Goal: Information Seeking & Learning: Check status

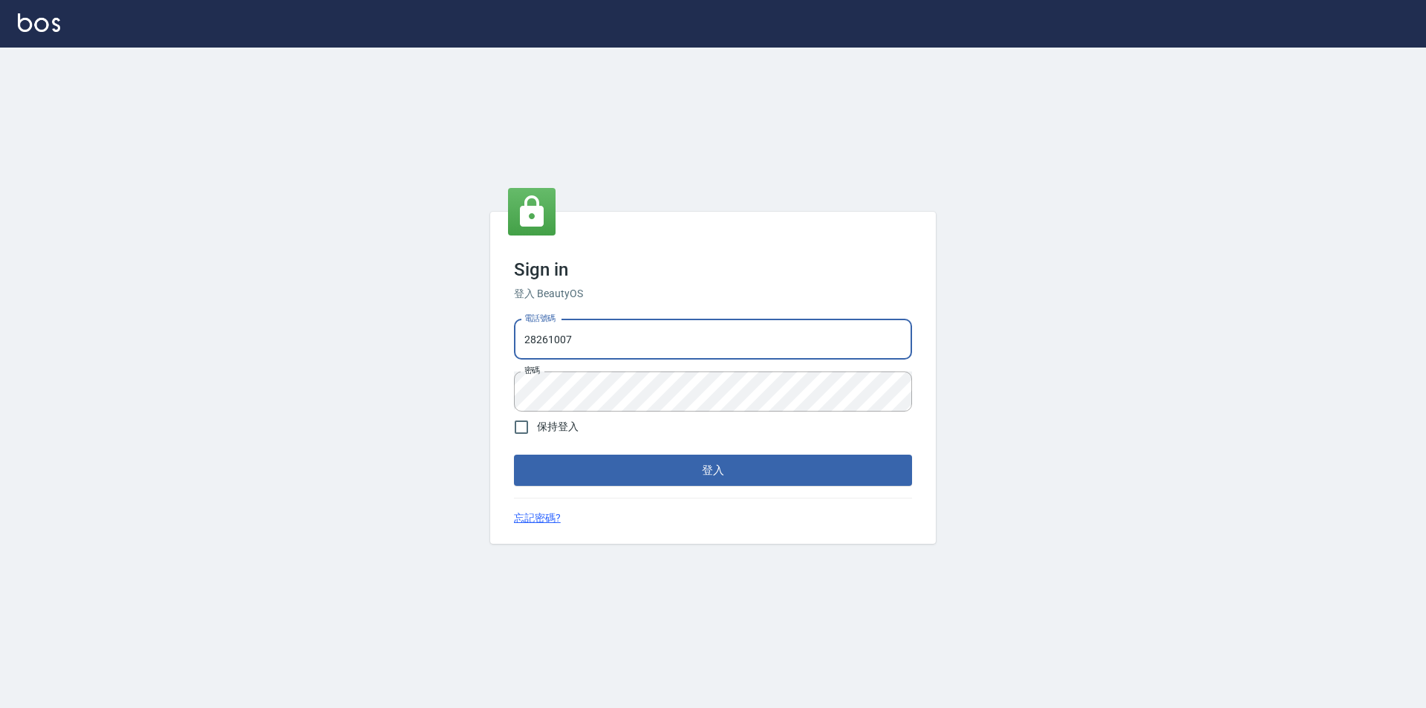
drag, startPoint x: 636, startPoint y: 332, endPoint x: 316, endPoint y: 309, distance: 321.7
click at [316, 310] on div "Sign in 登入 BeautyOS 電話號碼 [PHONE_NUMBER] 電話號碼 密碼 密碼 保持登入 登入 忘記密碼?" at bounding box center [713, 378] width 1426 height 660
type input "0955582961"
click at [711, 472] on button "登入" at bounding box center [713, 470] width 398 height 31
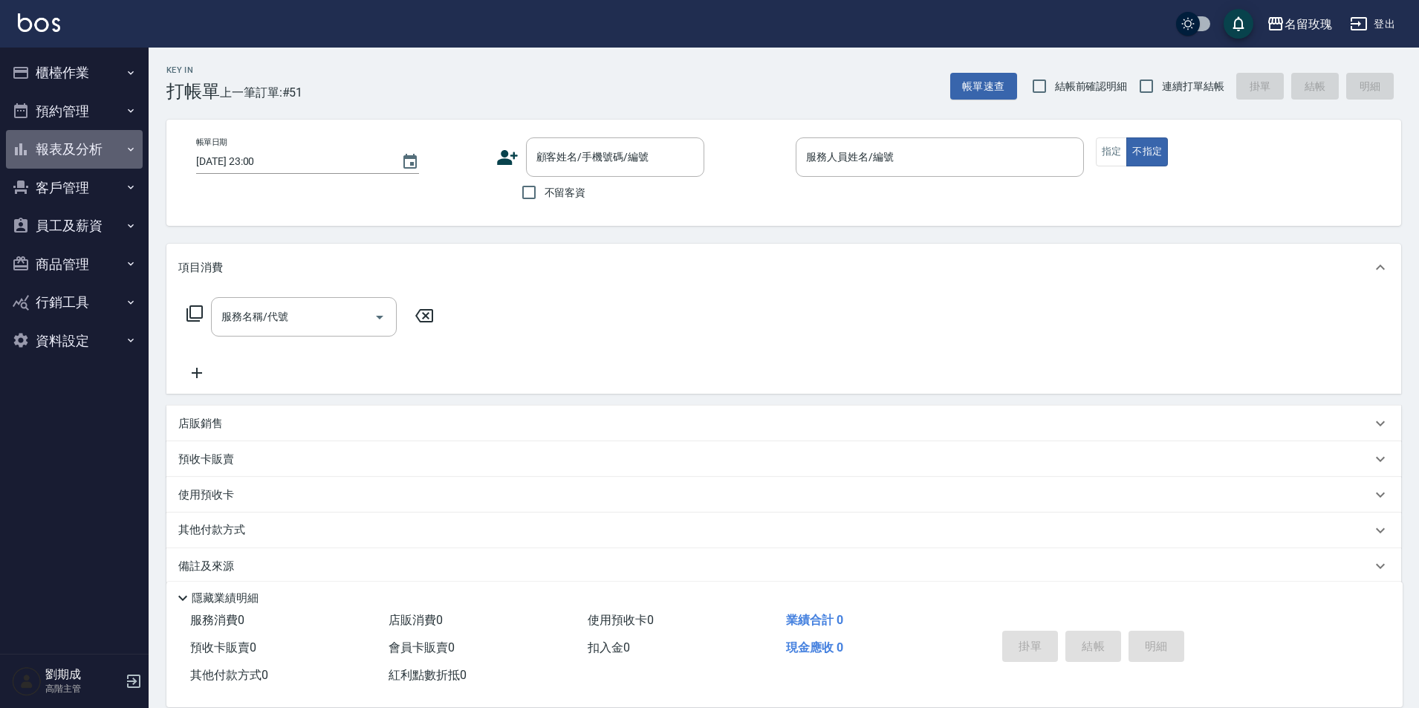
click at [101, 147] on button "報表及分析" at bounding box center [74, 149] width 137 height 39
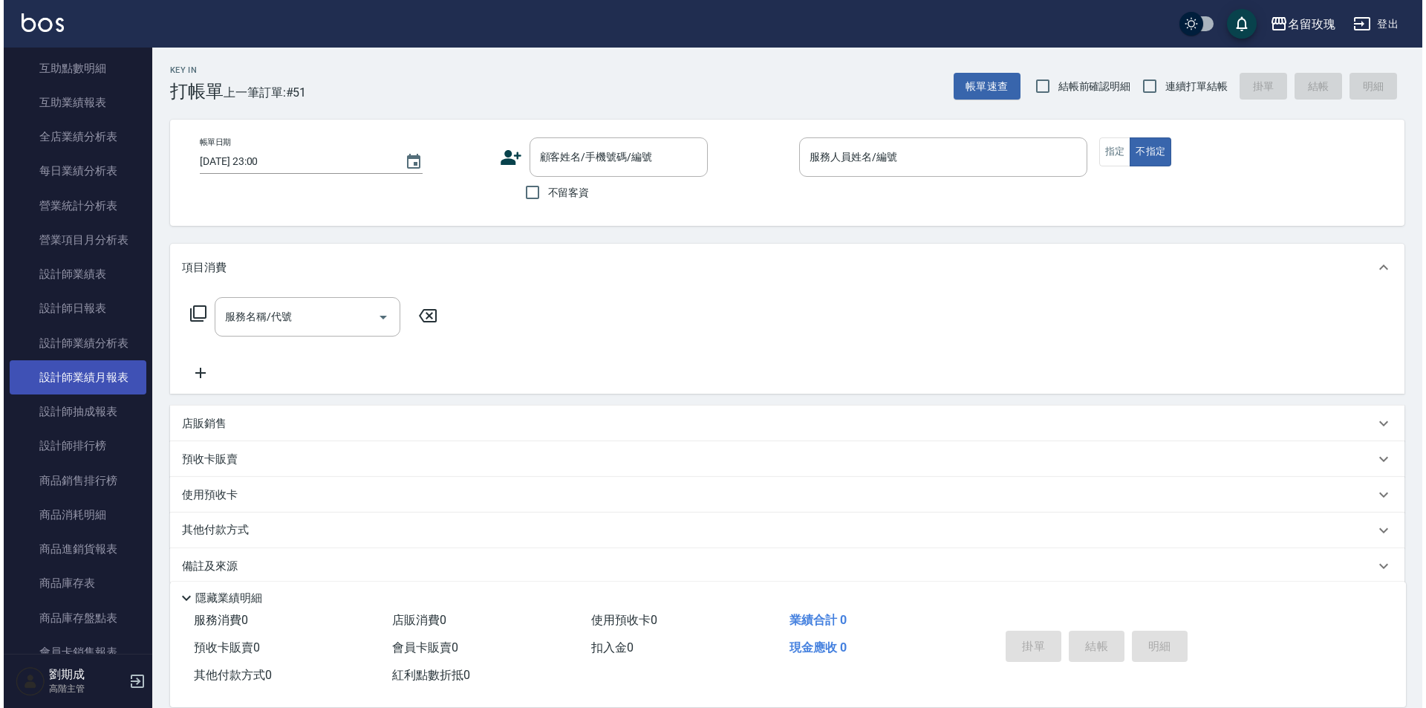
scroll to position [520, 0]
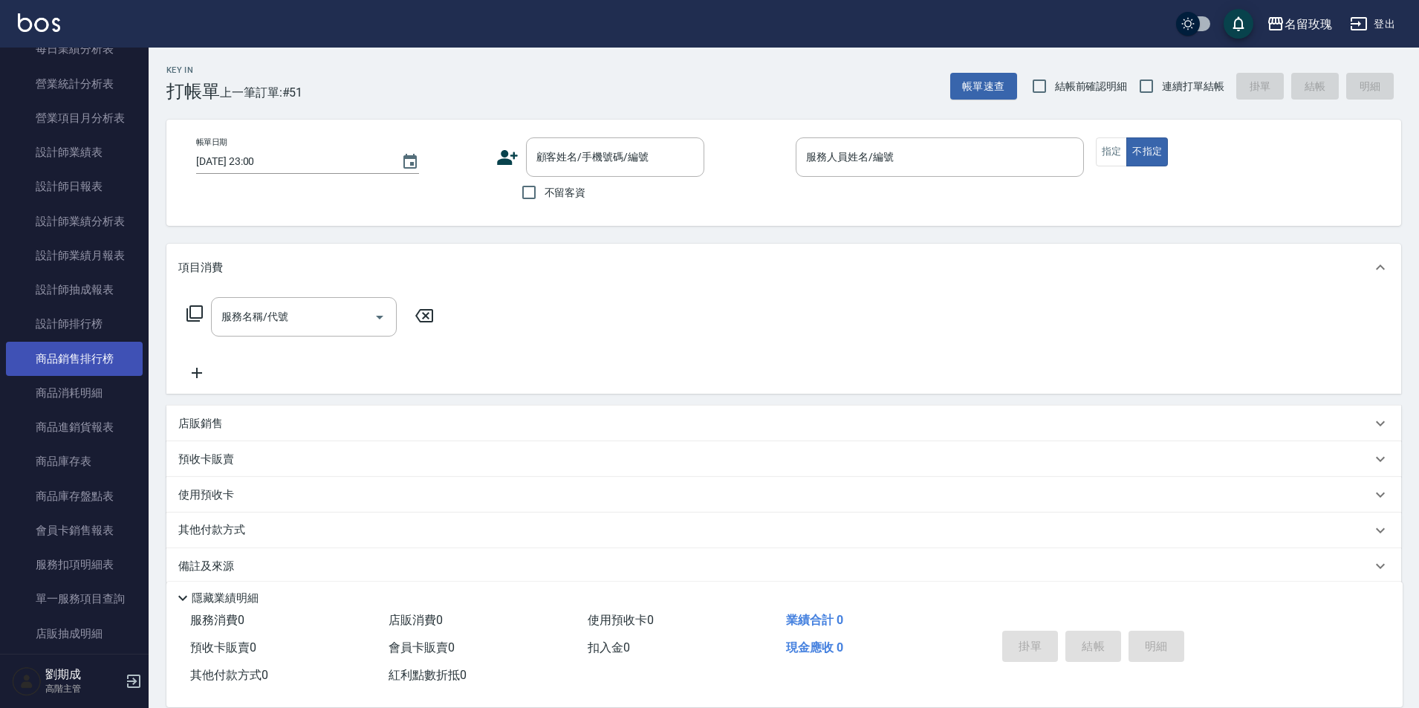
click at [98, 358] on link "商品銷售排行榜" at bounding box center [74, 359] width 137 height 34
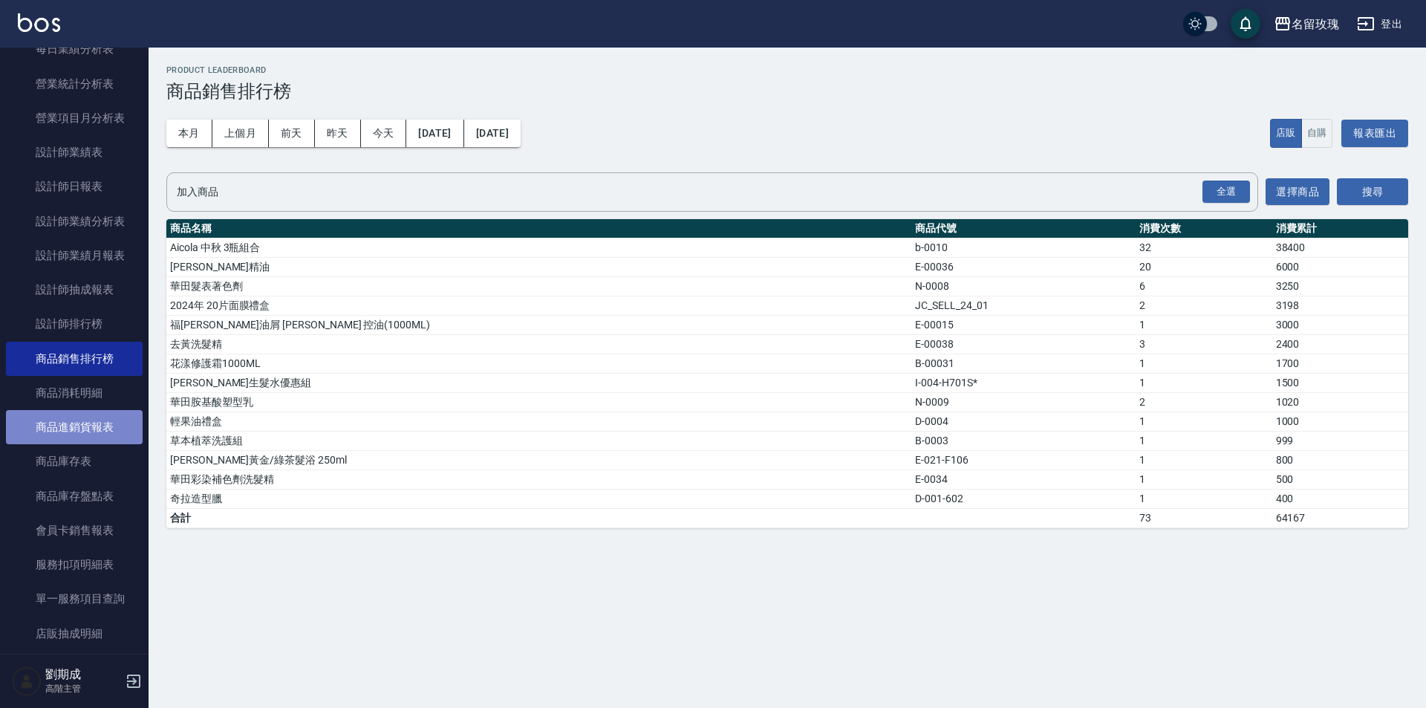
click at [96, 430] on link "商品進銷貨報表" at bounding box center [74, 427] width 137 height 34
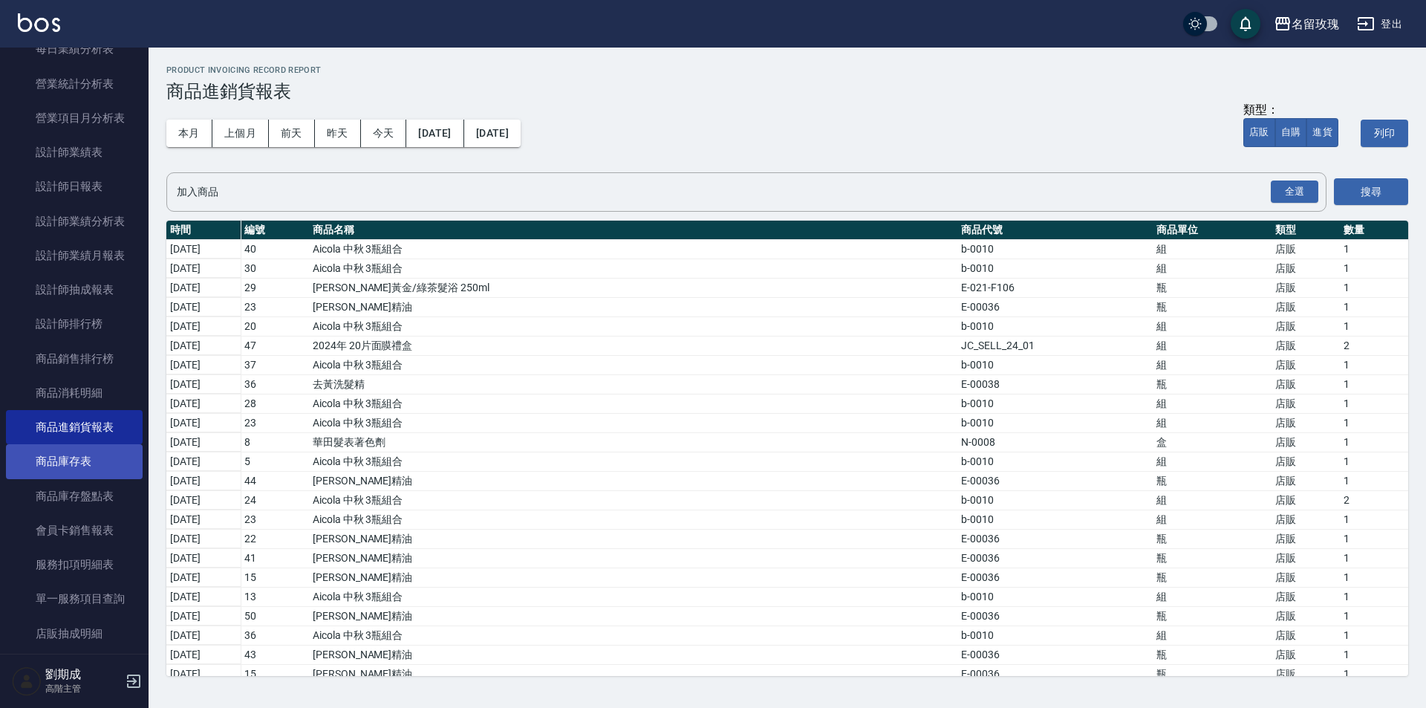
click at [67, 470] on link "商品庫存表" at bounding box center [74, 461] width 137 height 34
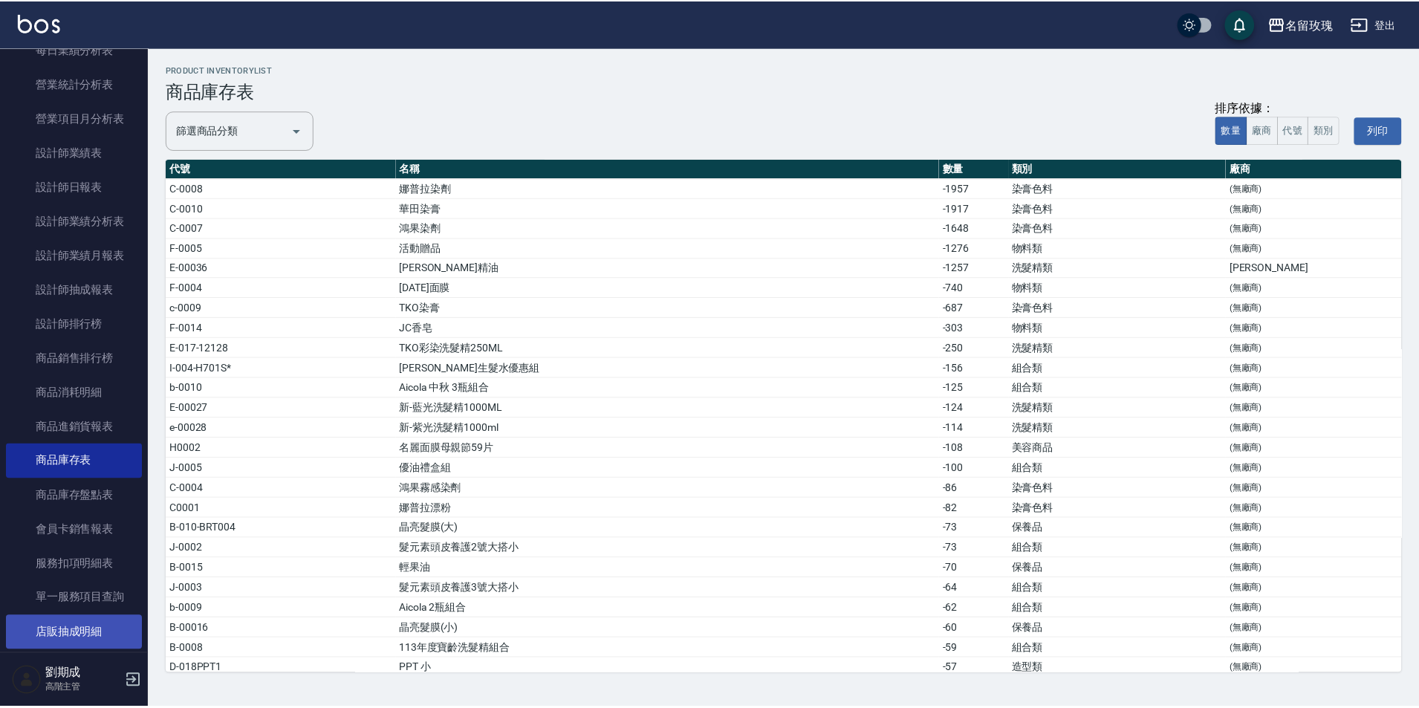
scroll to position [594, 0]
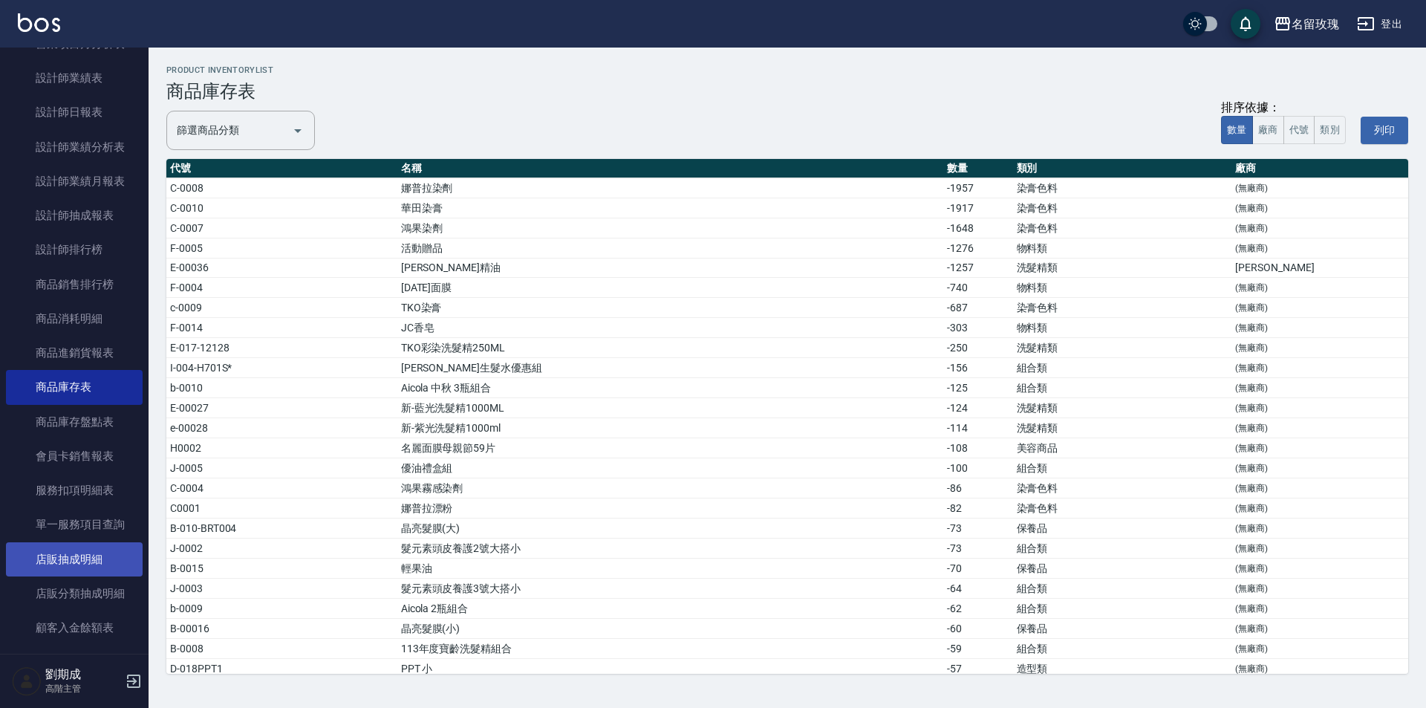
click at [78, 563] on link "店販抽成明細" at bounding box center [74, 559] width 137 height 34
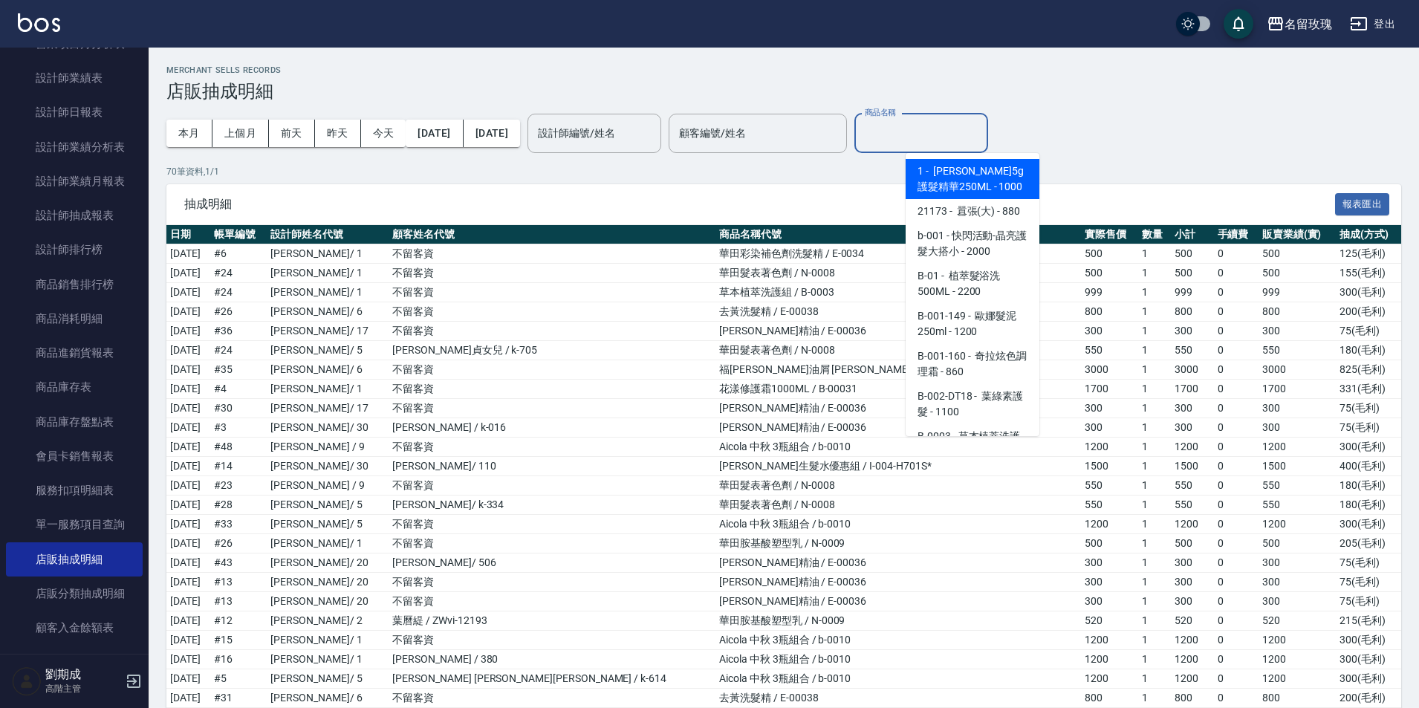
click at [959, 124] on input "商品名稱" at bounding box center [921, 133] width 120 height 26
click at [711, 172] on p "70 筆資料, 1 / 1" at bounding box center [783, 171] width 1234 height 13
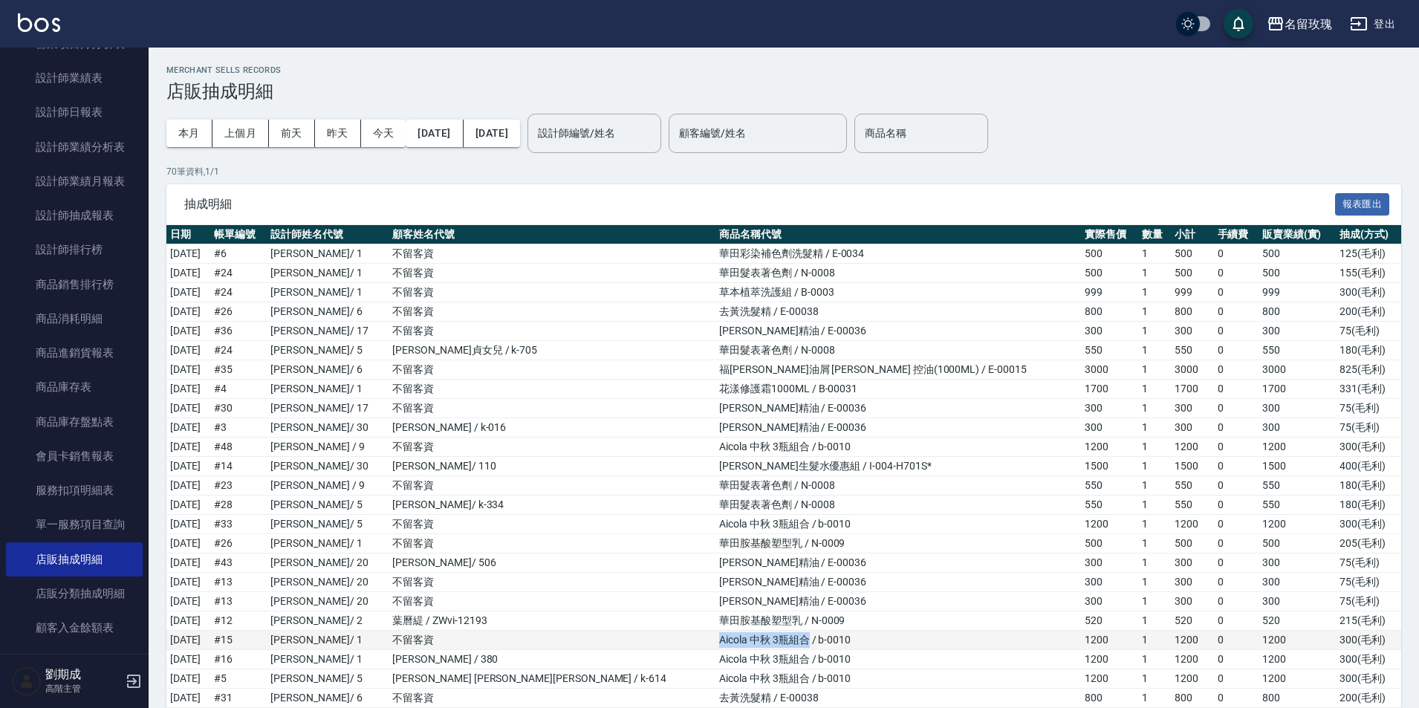
drag, startPoint x: 685, startPoint y: 641, endPoint x: 773, endPoint y: 639, distance: 88.4
click at [773, 639] on td "Aicola 中秋 3瓶組合 / b-0010" at bounding box center [897, 640] width 365 height 19
copy td "Aicola 中秋 3瓶組合"
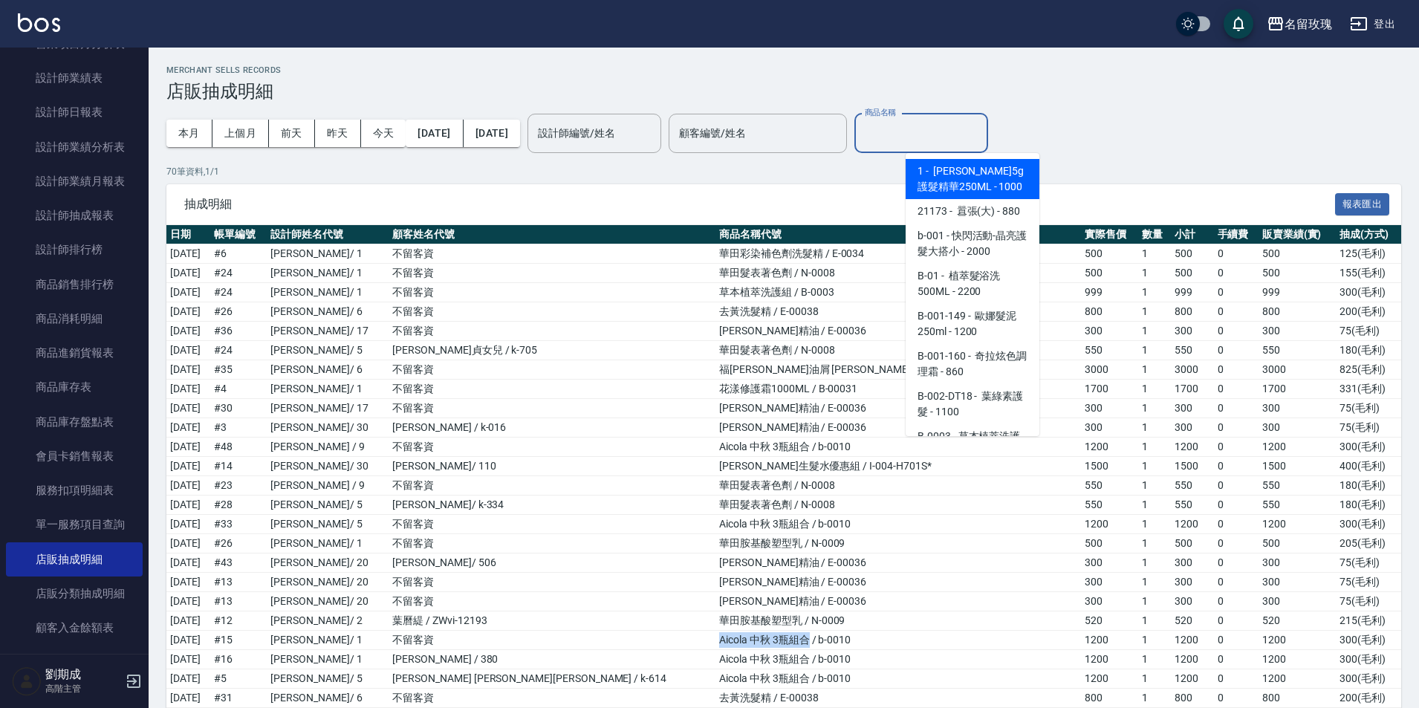
click at [943, 128] on div "商品名稱 商品名稱" at bounding box center [921, 133] width 134 height 39
paste input "Aicola 中秋 3瓶組合"
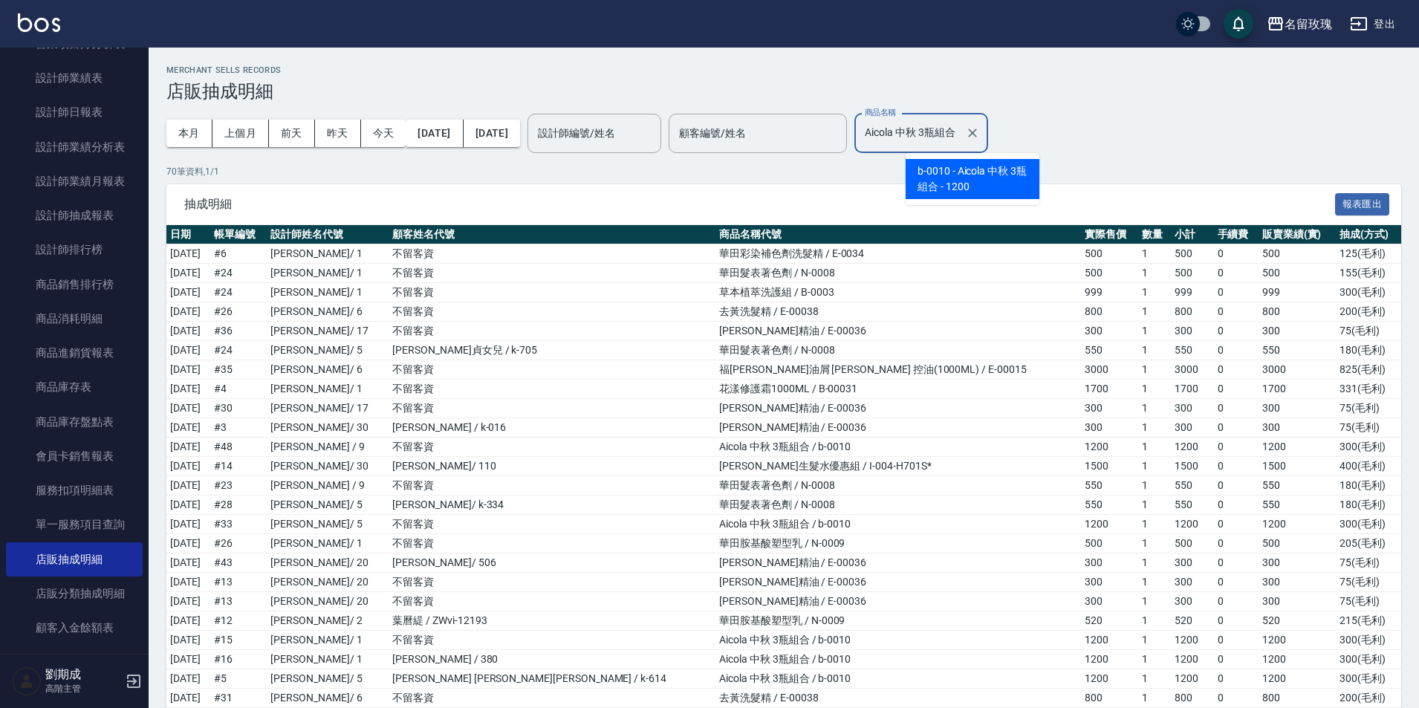
type input "Aicola 中秋 3瓶組合"
click at [1088, 127] on div "本月 上個月 [DATE] [DATE] [DATE] [DATE] [DATE] 設計師編號/姓名 設計師編號/姓名 顧客編號/姓名 顧客編號/姓名 商品名…" at bounding box center [783, 133] width 1234 height 63
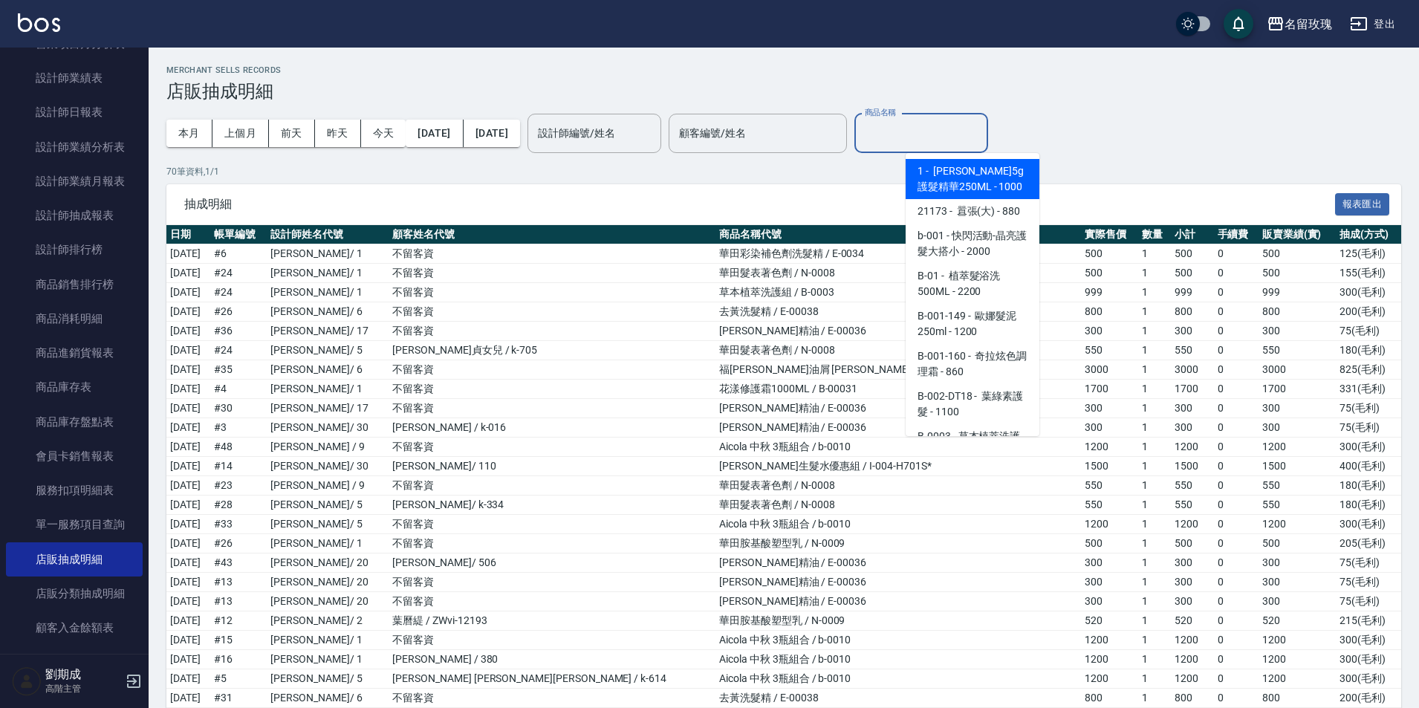
click at [951, 137] on input "商品名稱" at bounding box center [921, 133] width 120 height 26
paste input "Aicola 中秋 3瓶組合"
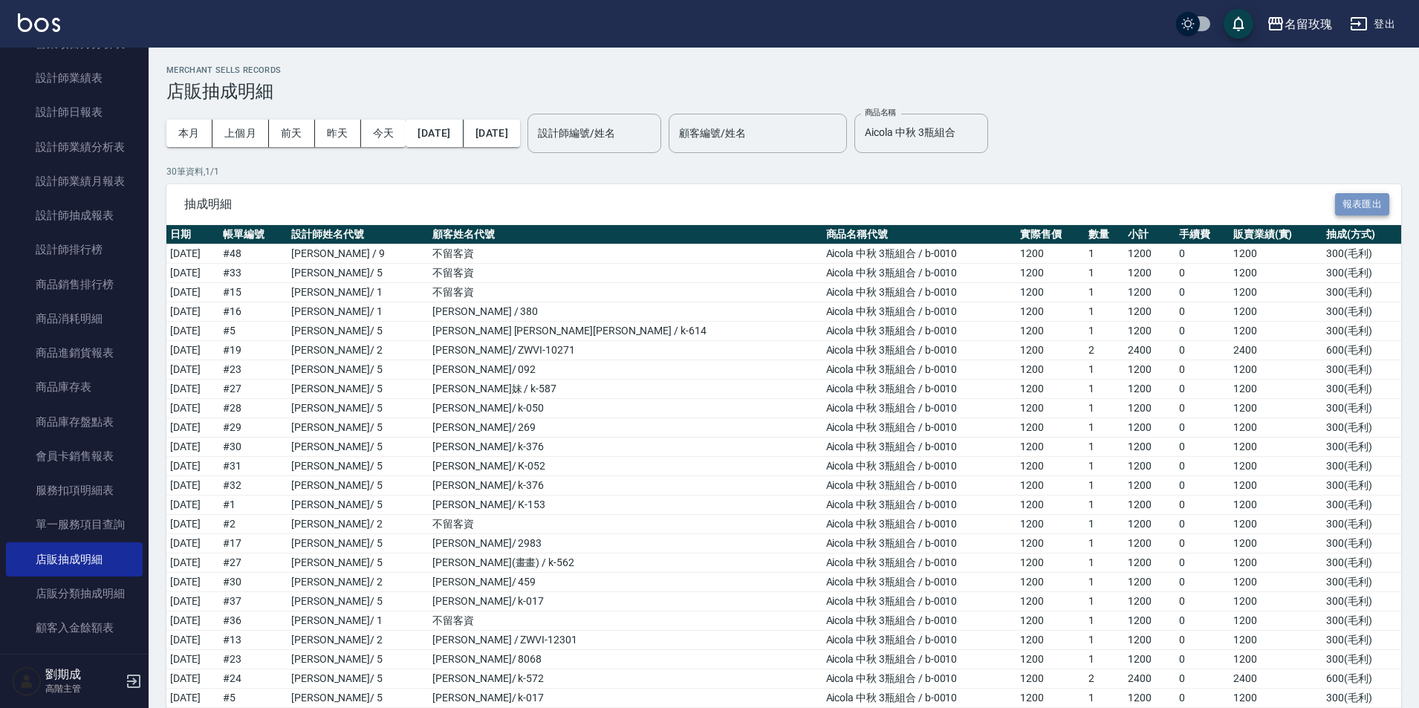
click at [1377, 203] on button "報表匯出" at bounding box center [1362, 204] width 55 height 23
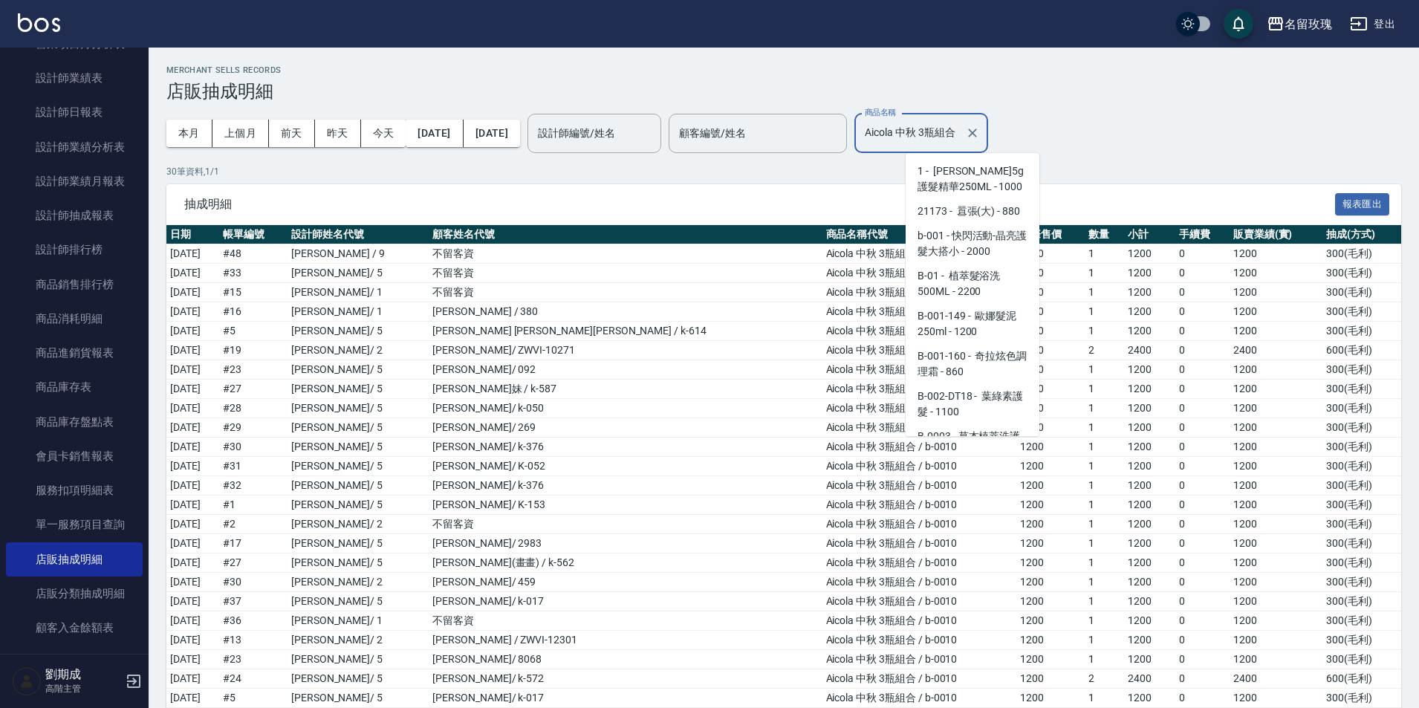
click at [959, 131] on input "Aicola 中秋 3瓶組合" at bounding box center [910, 133] width 98 height 26
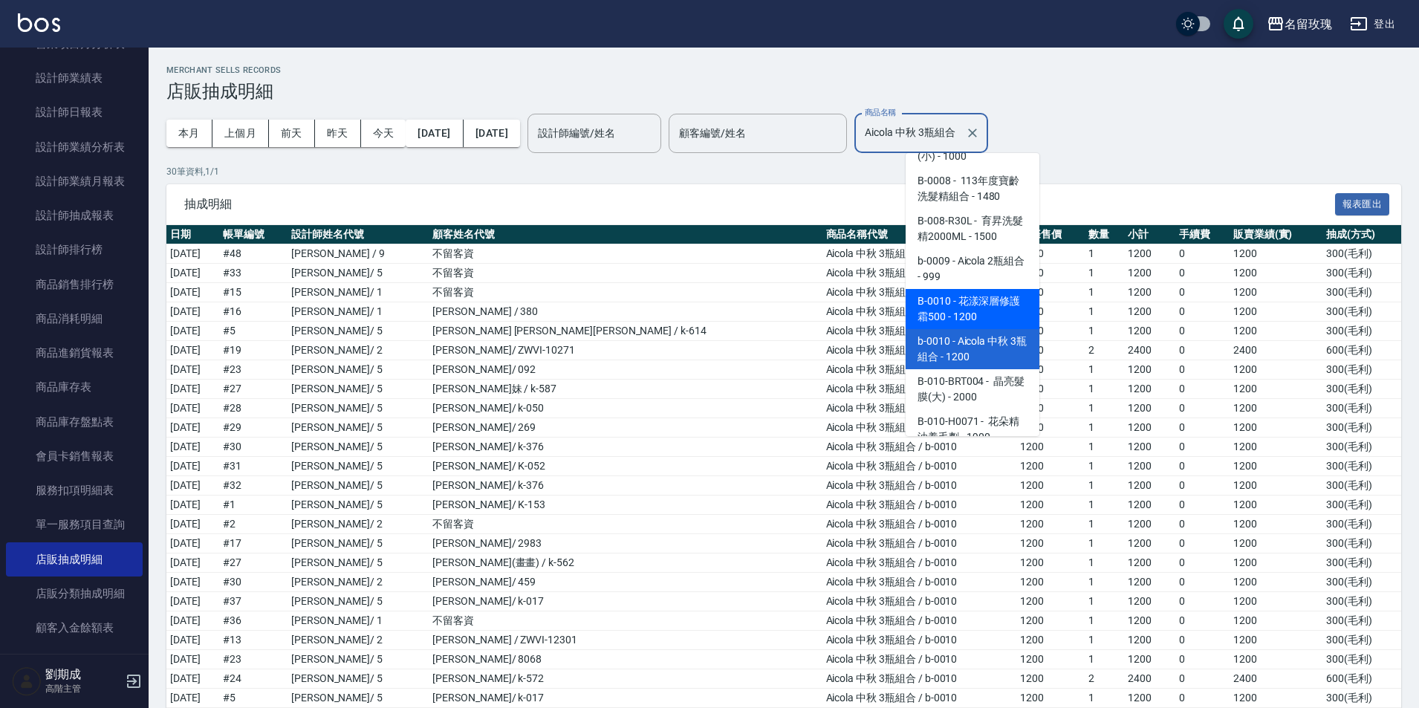
scroll to position [599, 0]
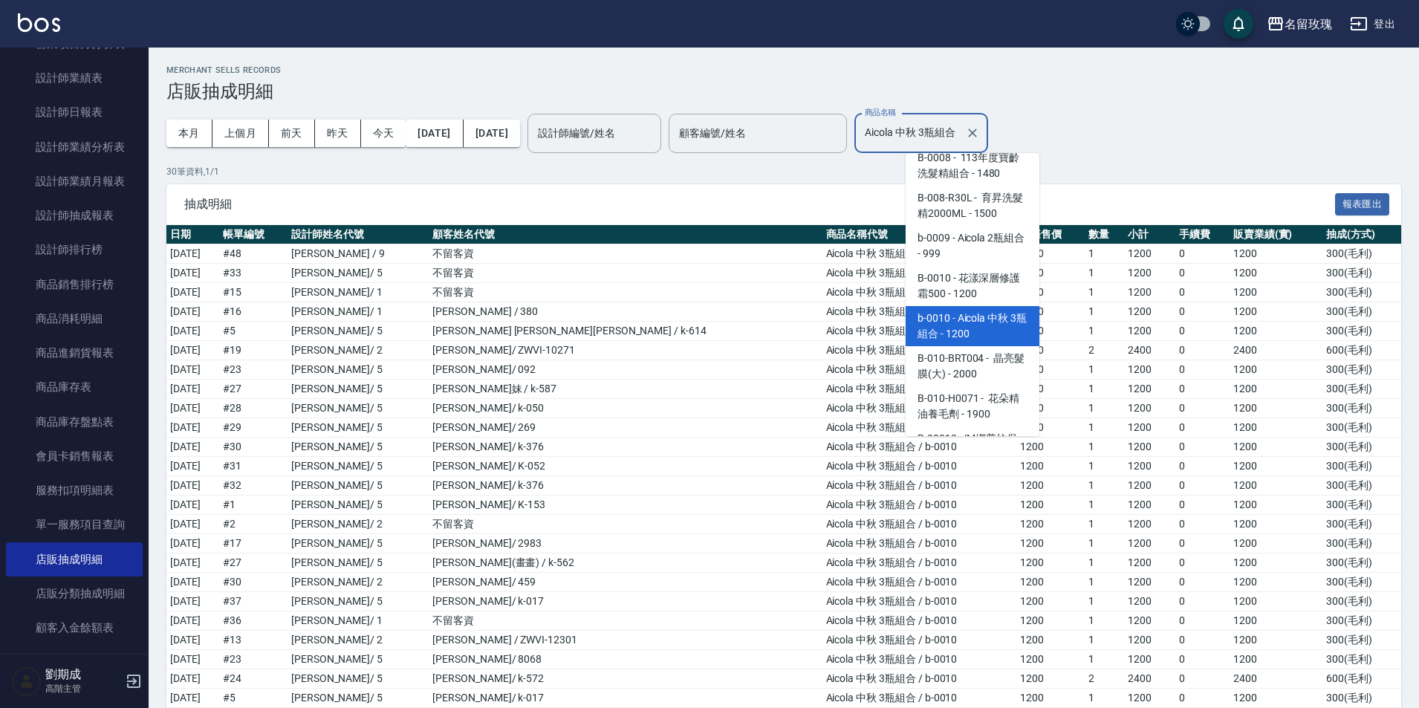
click at [959, 131] on input "Aicola 中秋 3瓶組合" at bounding box center [910, 133] width 98 height 26
drag, startPoint x: 947, startPoint y: 133, endPoint x: 1028, endPoint y: 133, distance: 81.0
click at [988, 133] on div "Aicola 中秋 3瓶組合 商品名稱" at bounding box center [921, 133] width 134 height 39
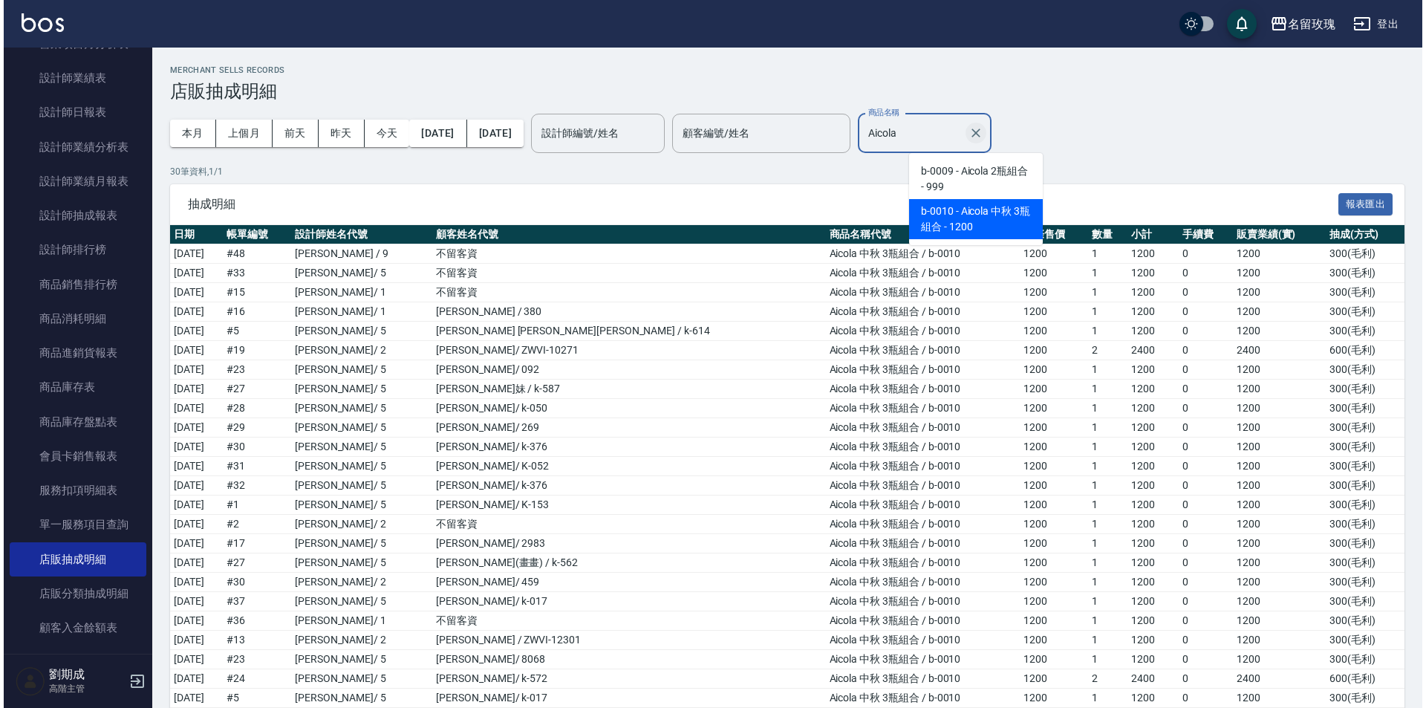
scroll to position [0, 0]
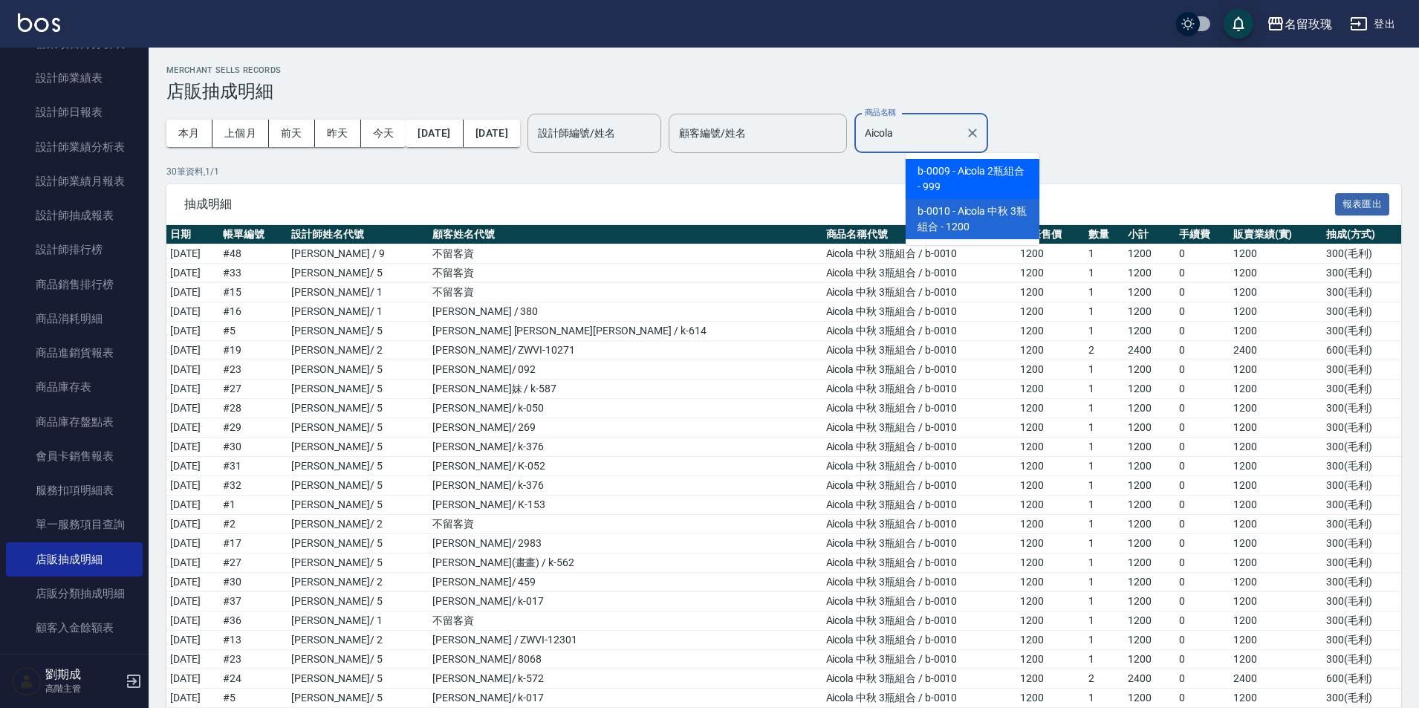
click at [1017, 165] on span "b-0009 - Aicola 2瓶組合 - 999" at bounding box center [972, 179] width 134 height 40
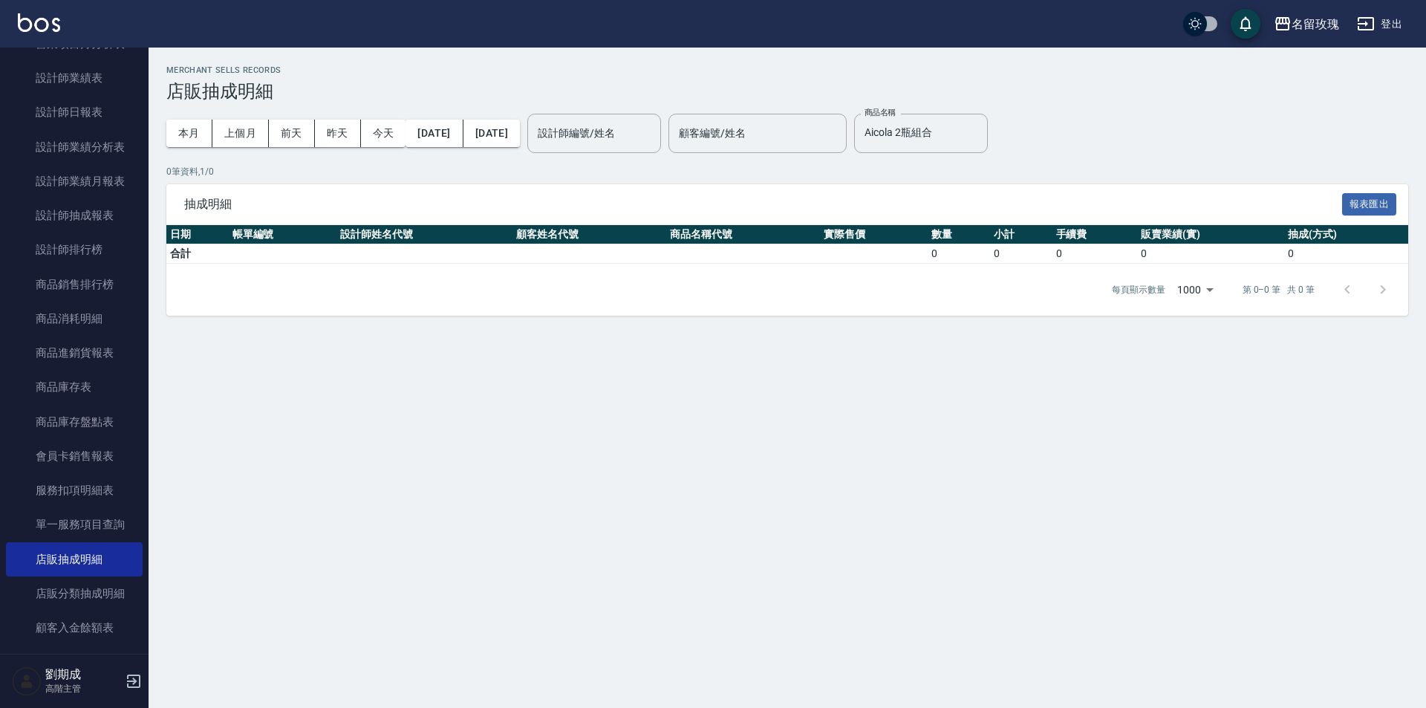
click at [1108, 184] on div "抽成明細 報表匯出" at bounding box center [787, 204] width 1242 height 41
click at [975, 114] on div "Aicola 2瓶組合 商品名稱" at bounding box center [921, 133] width 134 height 39
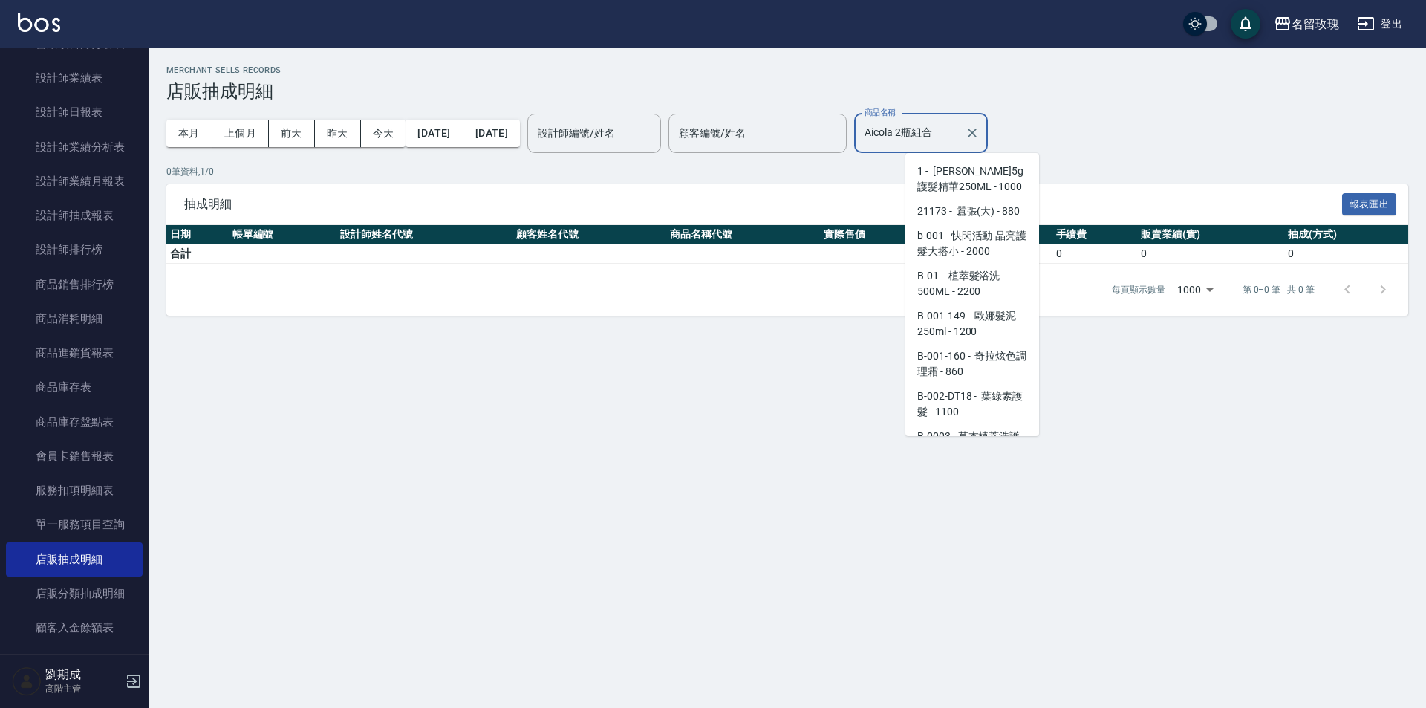
scroll to position [445, 0]
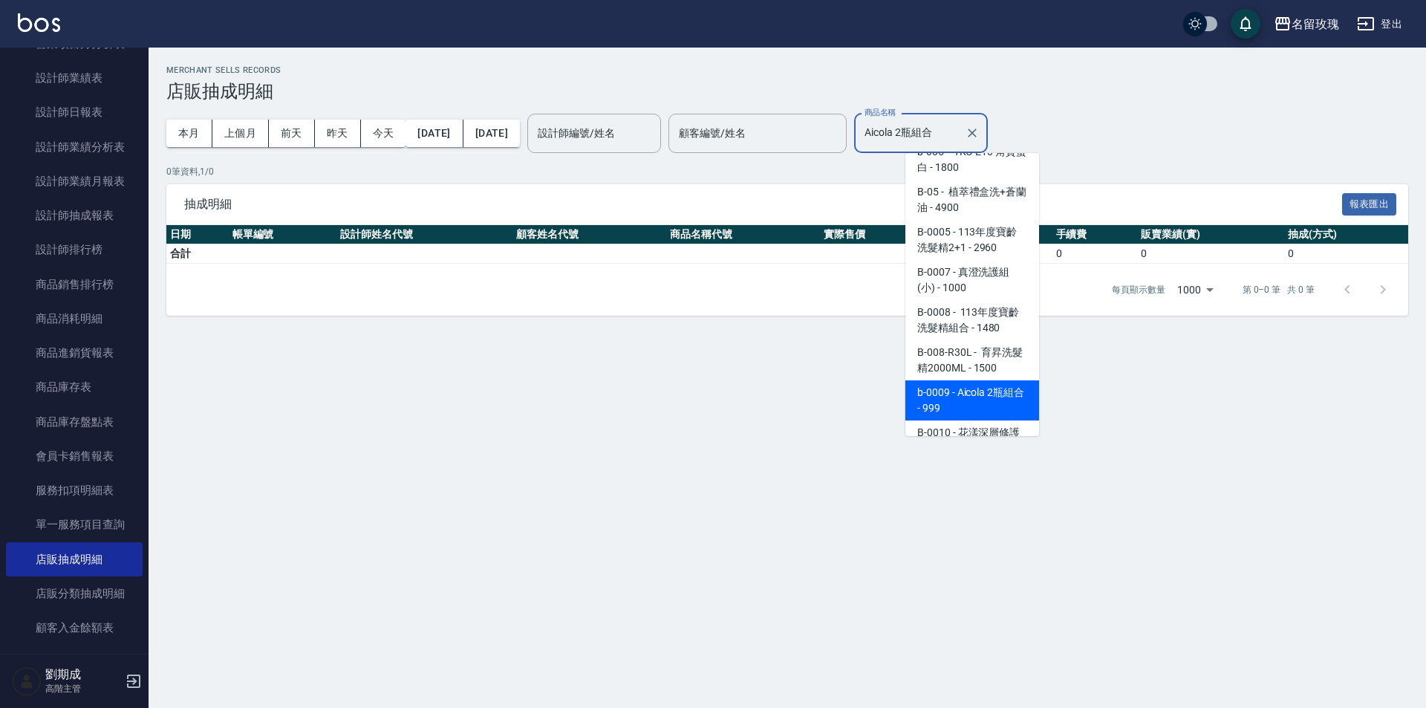
click at [1183, 140] on div "本月 上個月 [DATE] [DATE] [DATE] [DATE] [DATE] 設計師編號/姓名 設計師編號/姓名 顧客編號/姓名 顧客編號/姓名 商品名…" at bounding box center [787, 133] width 1242 height 63
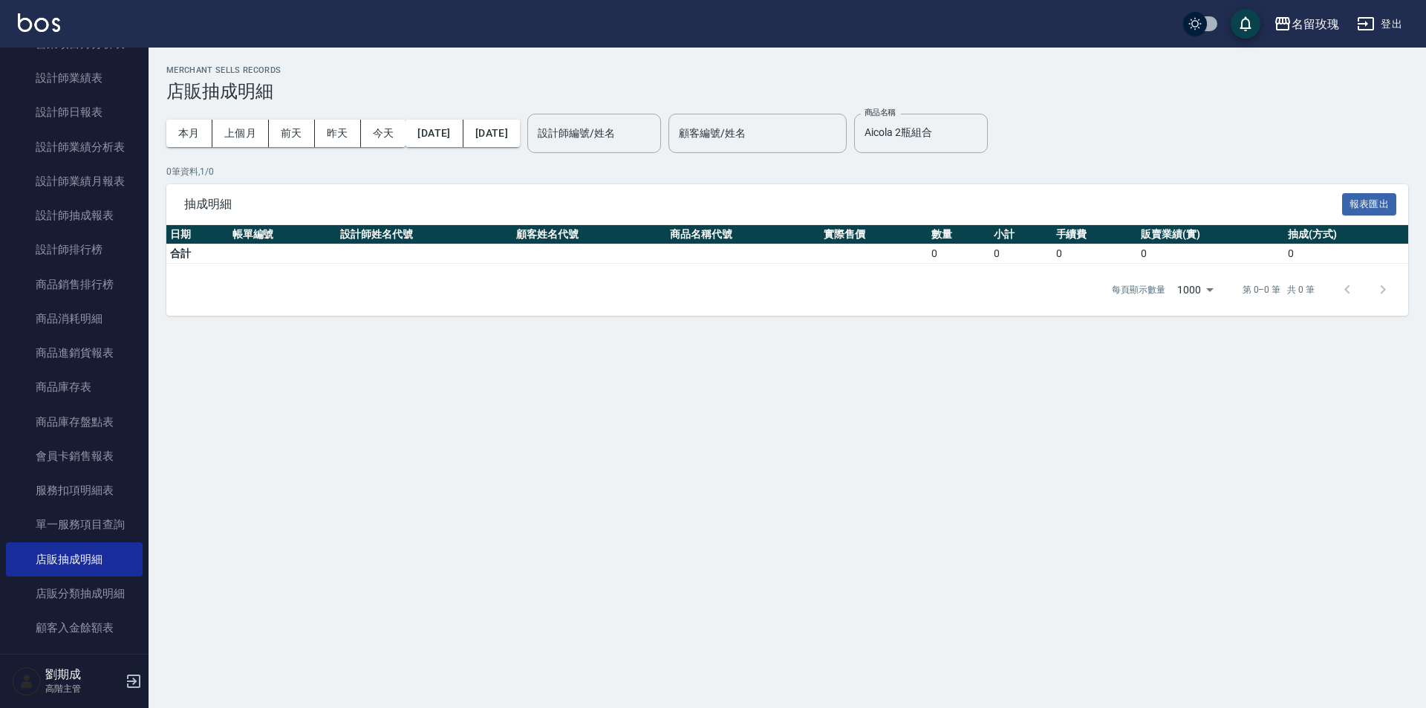
click at [1183, 140] on div "本月 上個月 [DATE] [DATE] [DATE] [DATE] [DATE] 設計師編號/姓名 設計師編號/姓名 顧客編號/姓名 顧客編號/姓名 商品名…" at bounding box center [787, 133] width 1242 height 63
click at [1134, 169] on p "0 筆資料, 1 / 0" at bounding box center [787, 171] width 1242 height 13
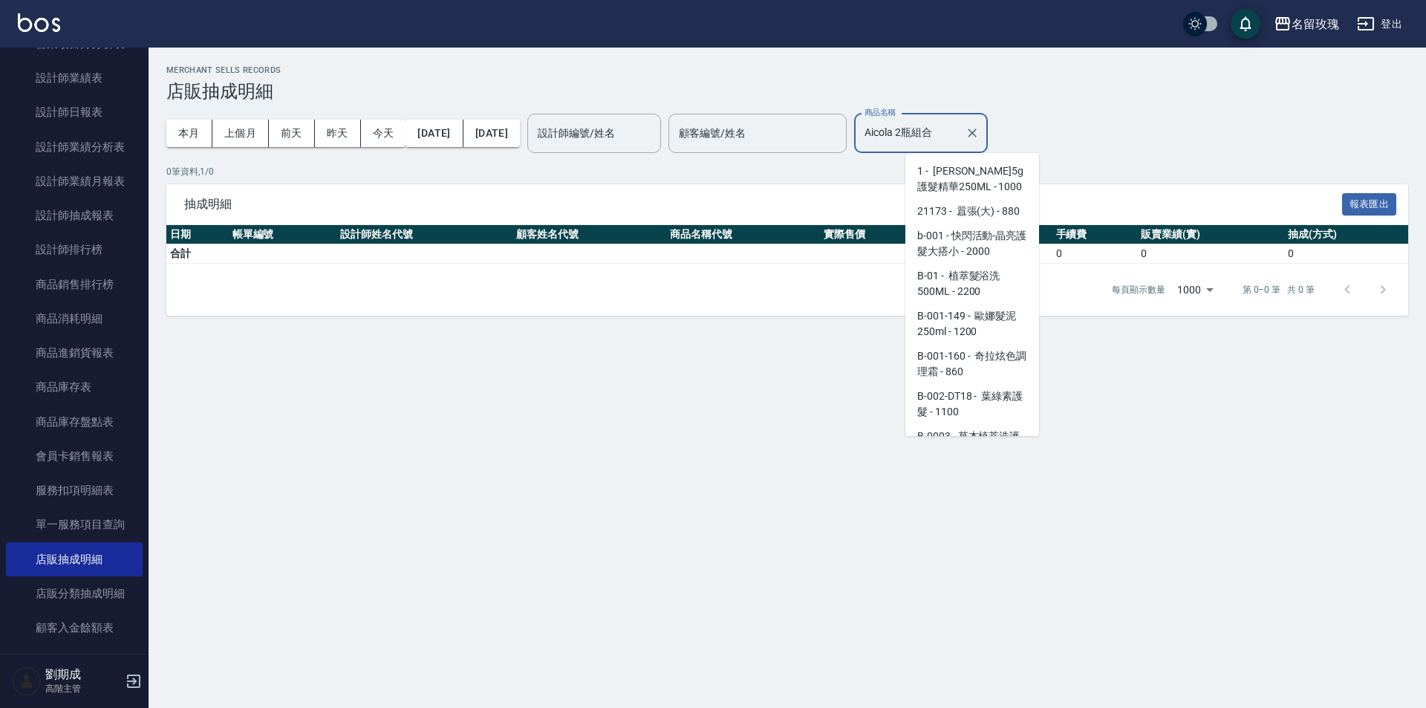
click at [957, 135] on input "Aicola 2瓶組合" at bounding box center [910, 133] width 98 height 26
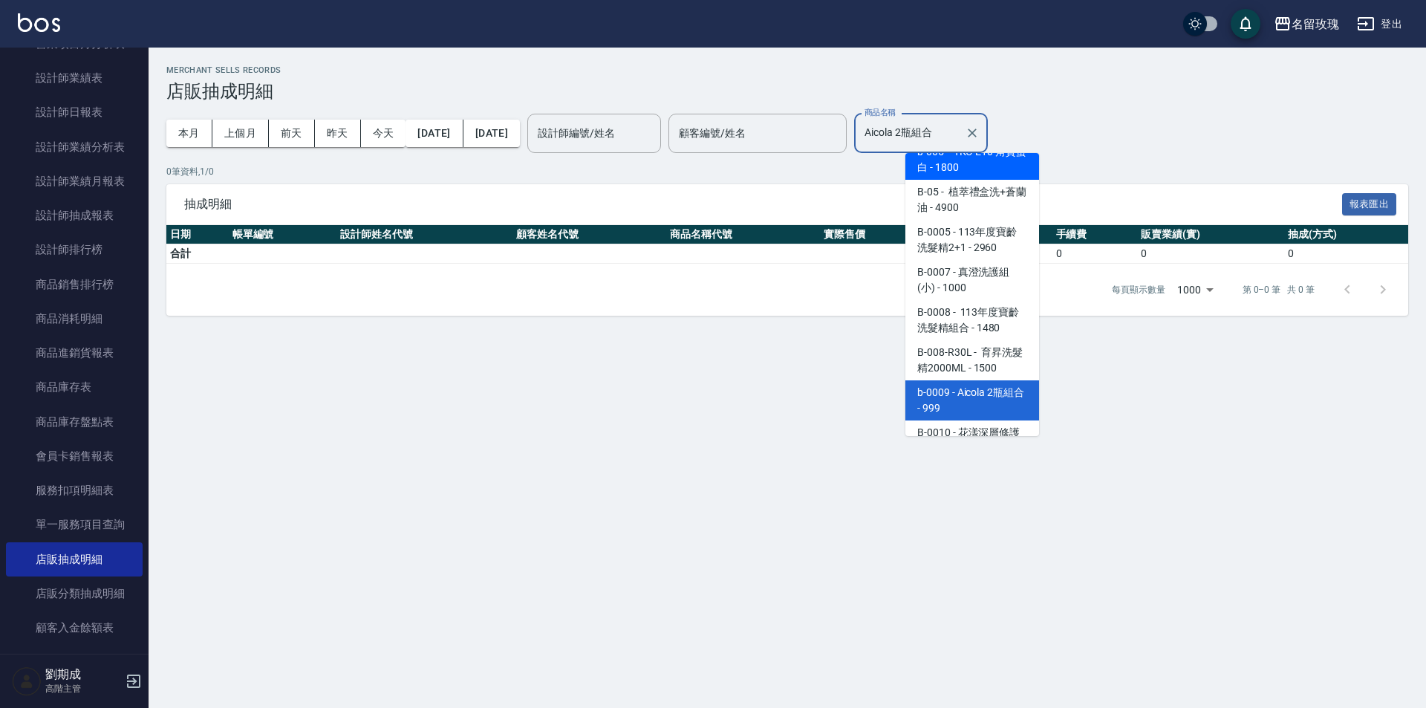
click at [1121, 88] on h3 "店販抽成明細" at bounding box center [787, 91] width 1242 height 21
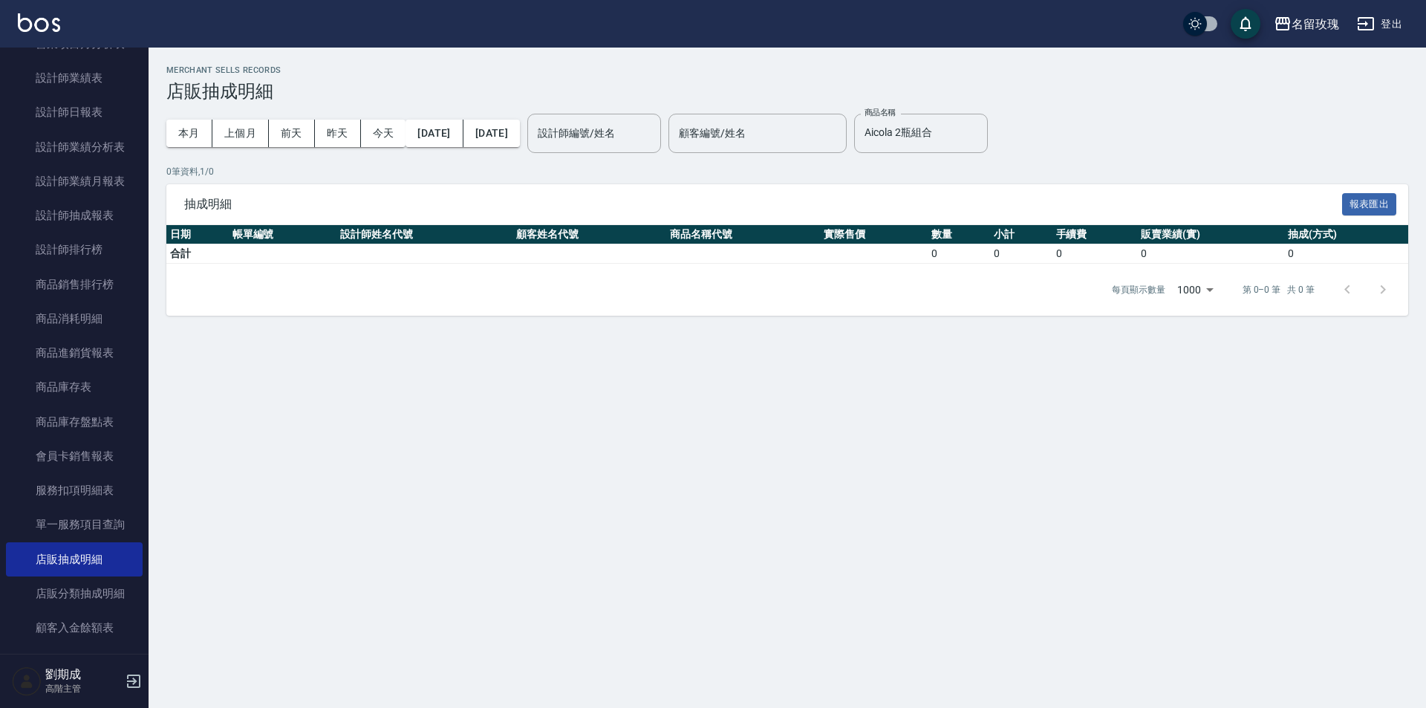
click at [1121, 88] on h3 "店販抽成明細" at bounding box center [787, 91] width 1242 height 21
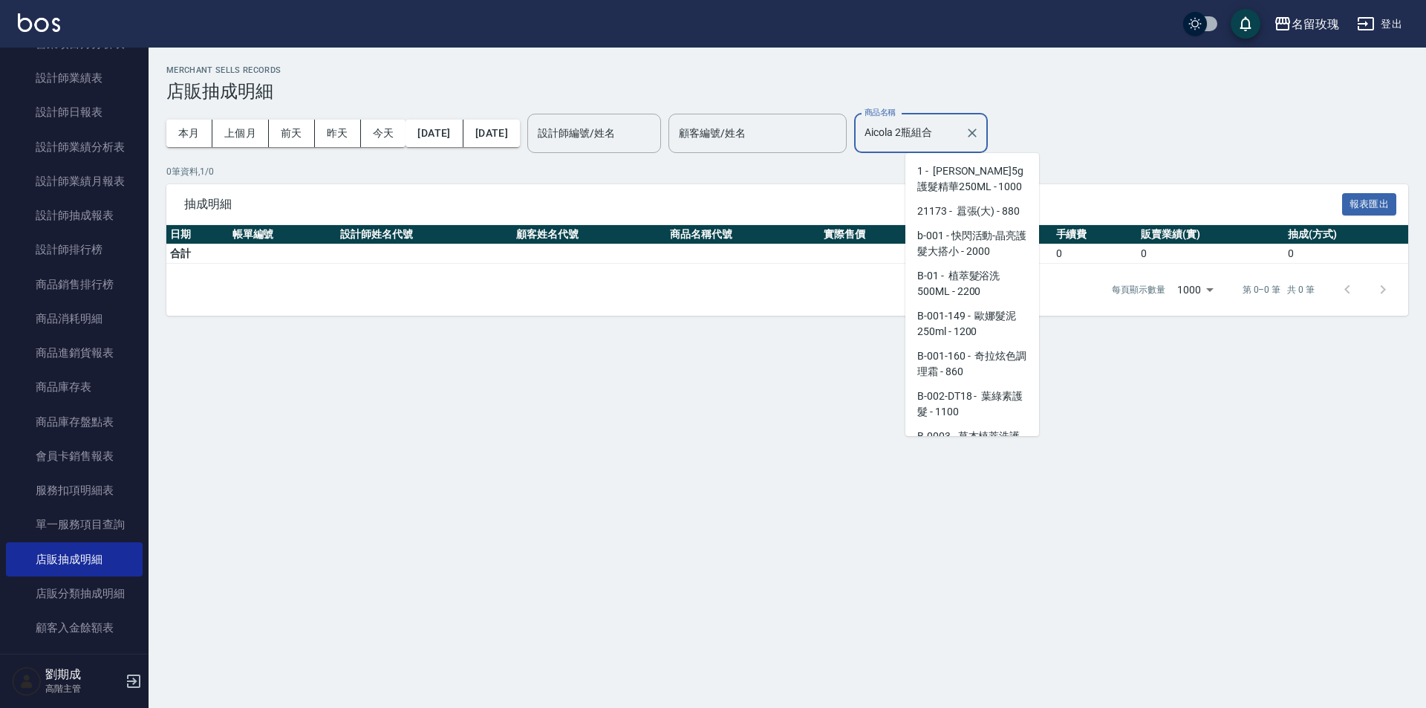
click at [951, 125] on input "Aicola 2瓶組合" at bounding box center [910, 133] width 98 height 26
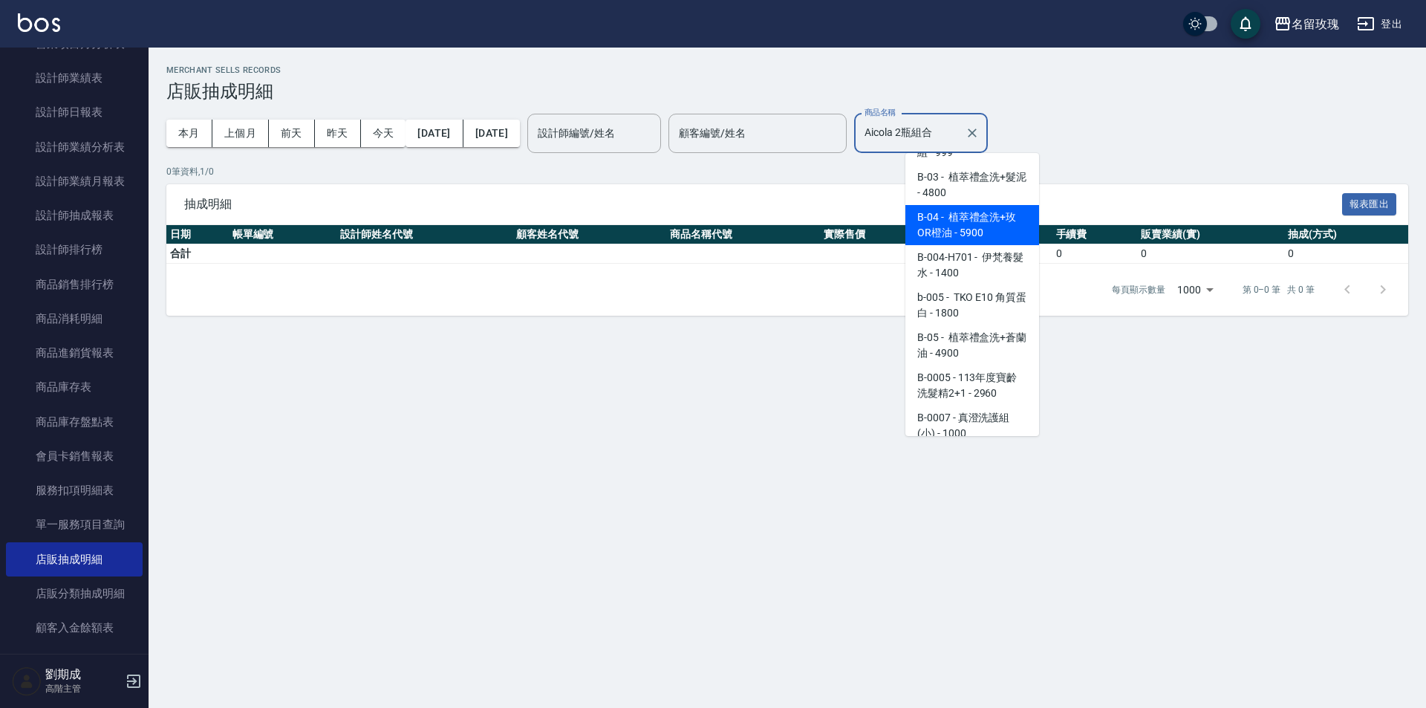
scroll to position [296, 0]
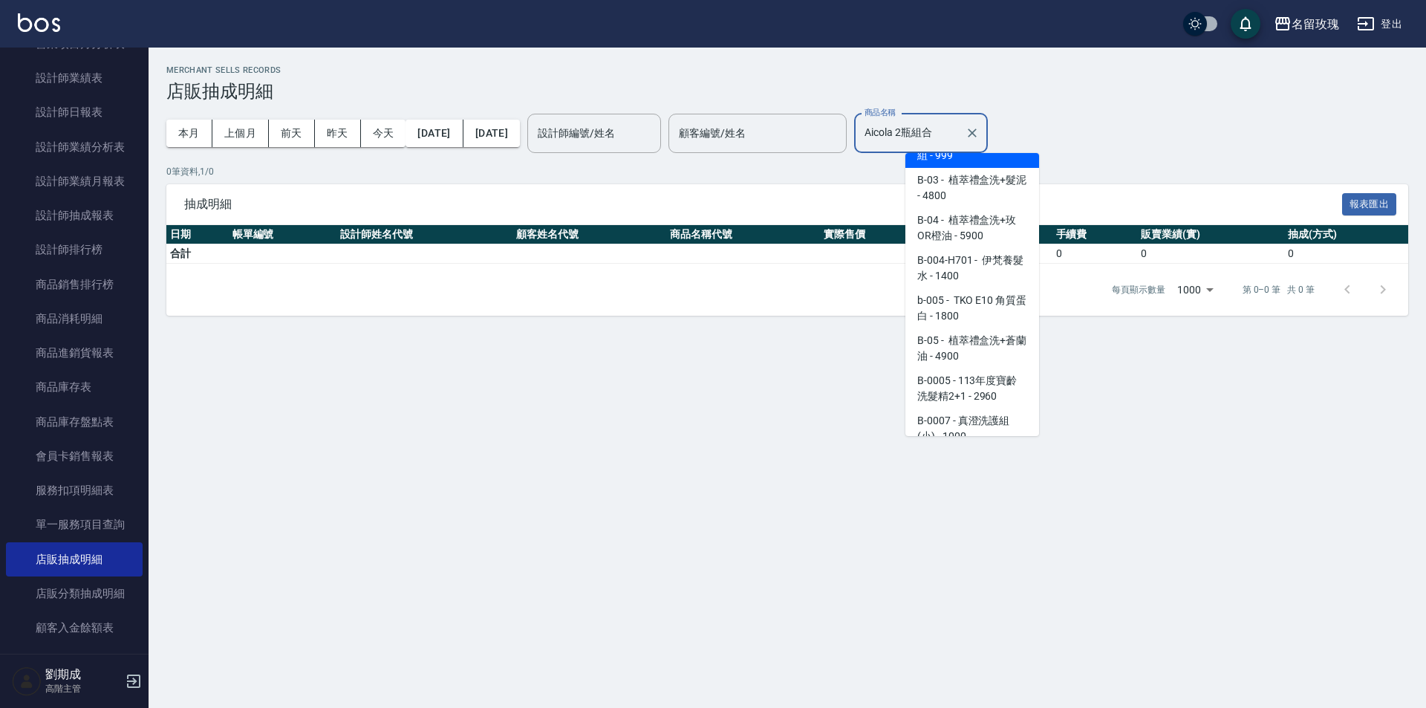
drag, startPoint x: 1001, startPoint y: 132, endPoint x: 726, endPoint y: 105, distance: 276.9
click at [786, 111] on div "本月 上個月 [DATE] [DATE] [DATE] [DATE] [DATE] 設計師編號/姓名 設計師編號/姓名 顧客編號/姓名 顧客編號/姓名 商品名…" at bounding box center [787, 133] width 1242 height 63
paste input "中秋 3"
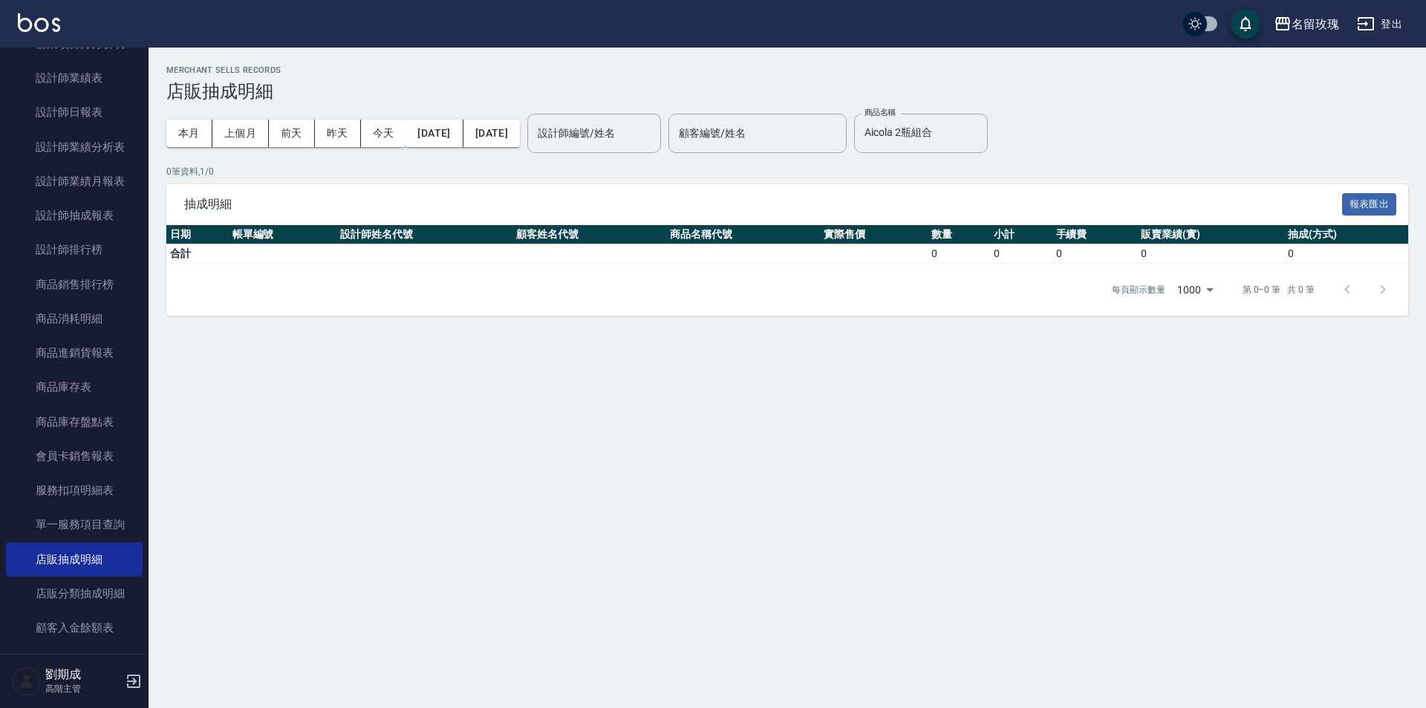
click at [1185, 137] on div "本月 上個月 [DATE] [DATE] [DATE] [DATE] [DATE] 設計師編號/姓名 設計師編號/姓名 顧客編號/姓名 顧客編號/姓名 商品名…" at bounding box center [787, 133] width 1242 height 63
click at [951, 134] on input "Aicola 2瓶組合" at bounding box center [910, 133] width 98 height 26
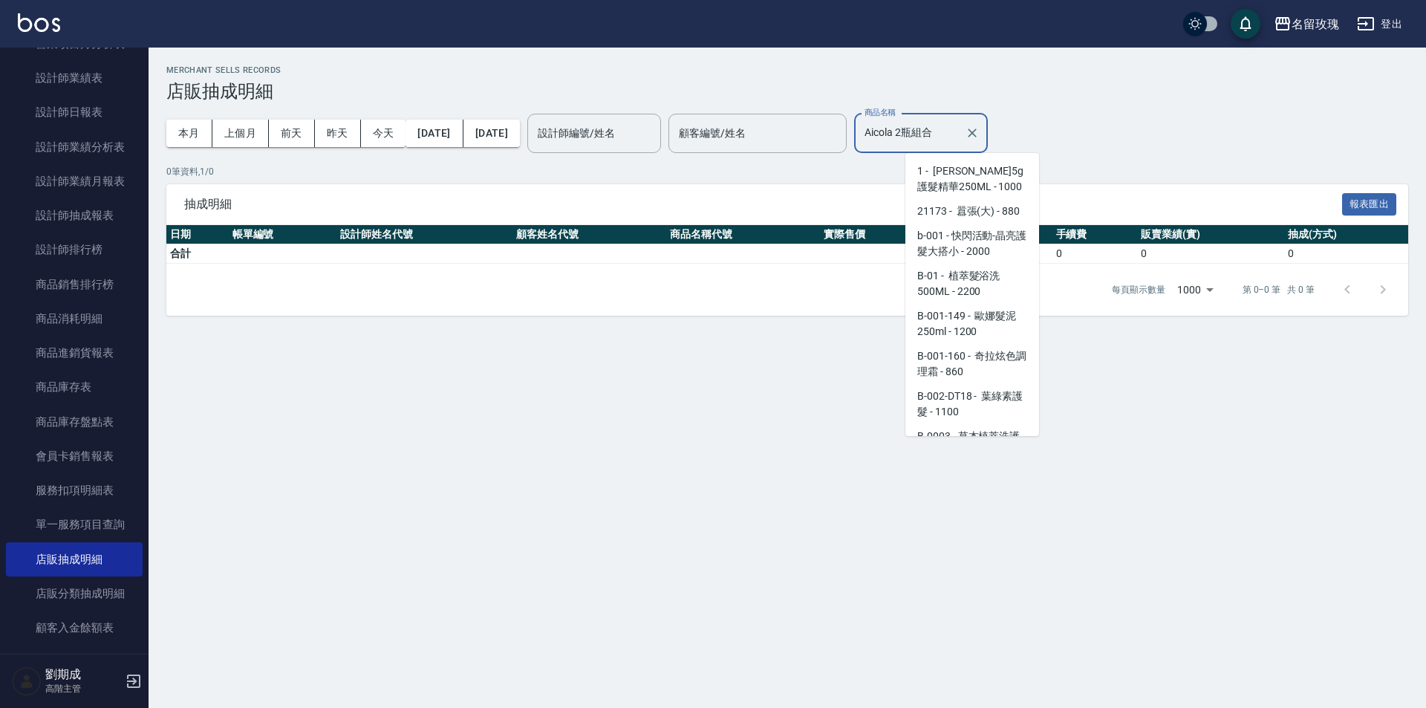
scroll to position [445, 0]
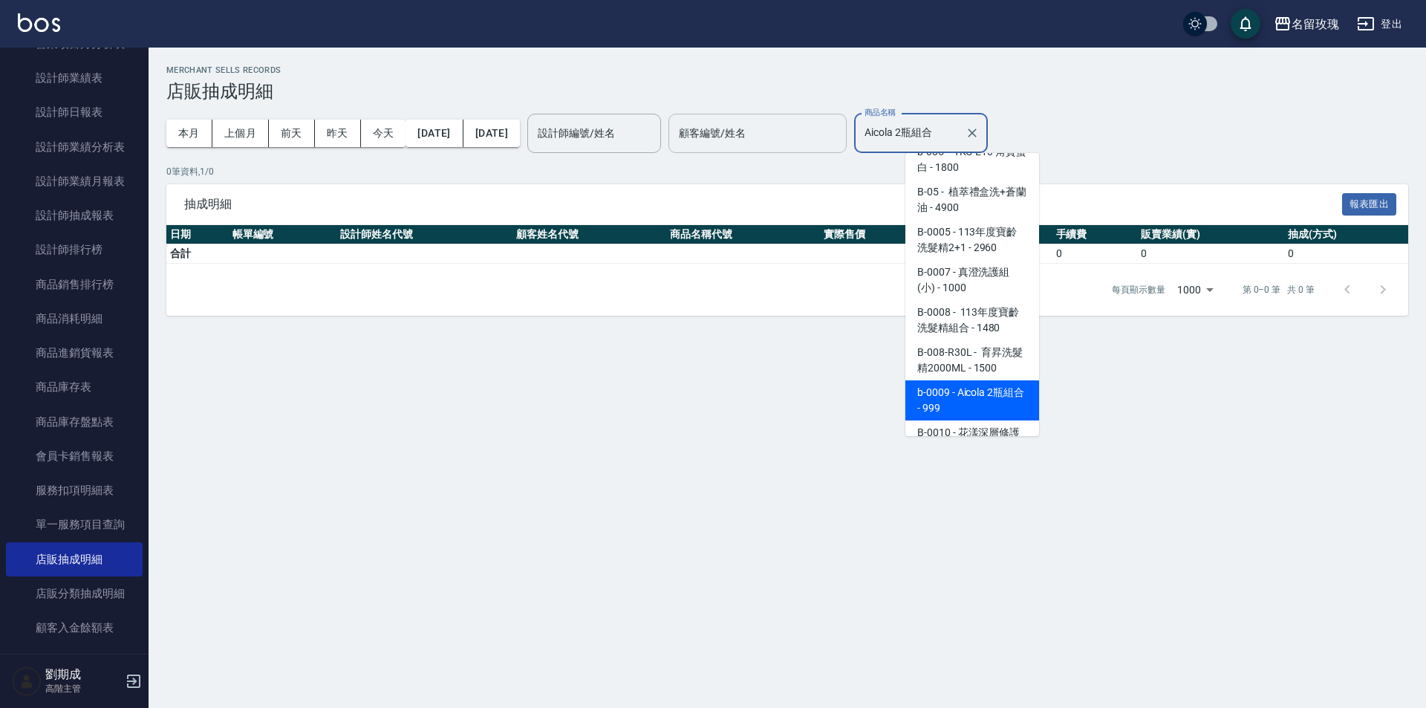
drag, startPoint x: 998, startPoint y: 134, endPoint x: 740, endPoint y: 119, distance: 258.9
click at [772, 125] on div "本月 上個月 [DATE] [DATE] [DATE] [DATE] [DATE] 設計師編號/姓名 設計師編號/姓名 顧客編號/姓名 顧客編號/姓名 商品名…" at bounding box center [787, 133] width 1242 height 63
paste input "中秋 3"
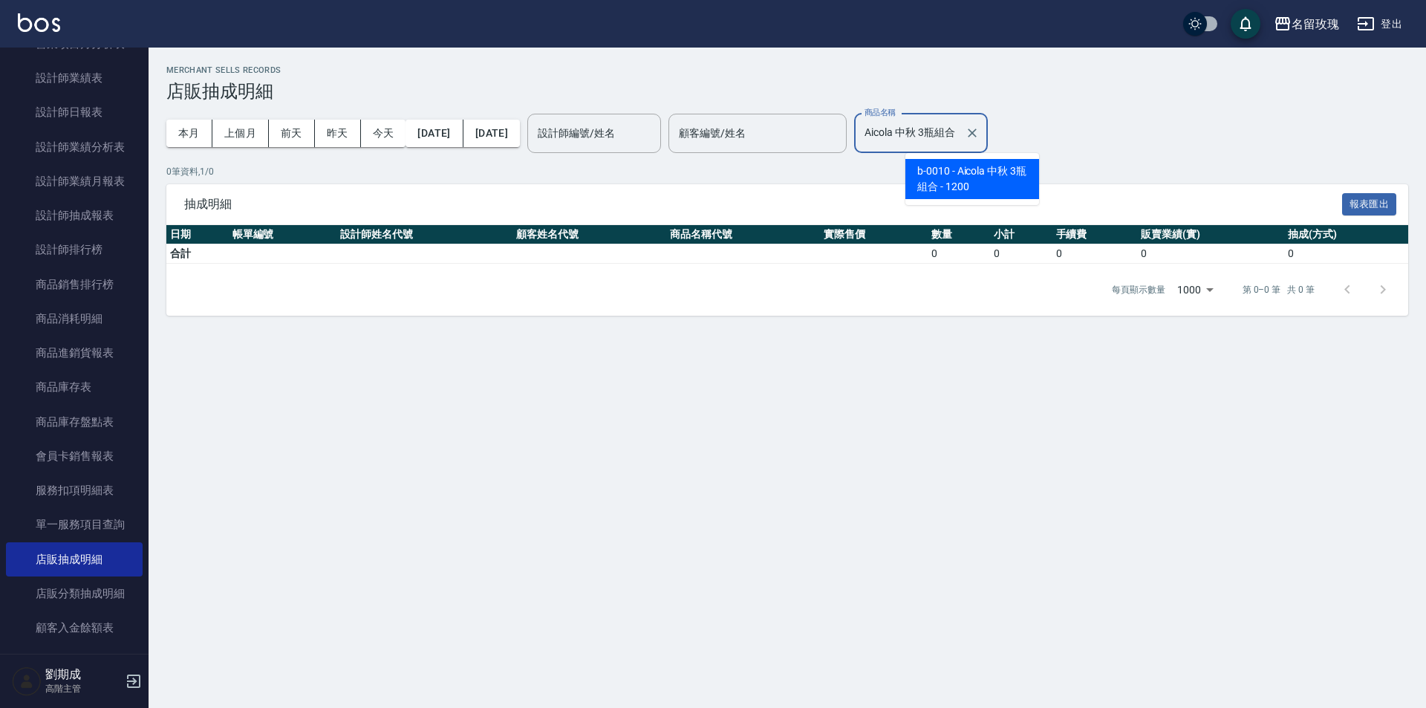
scroll to position [0, 0]
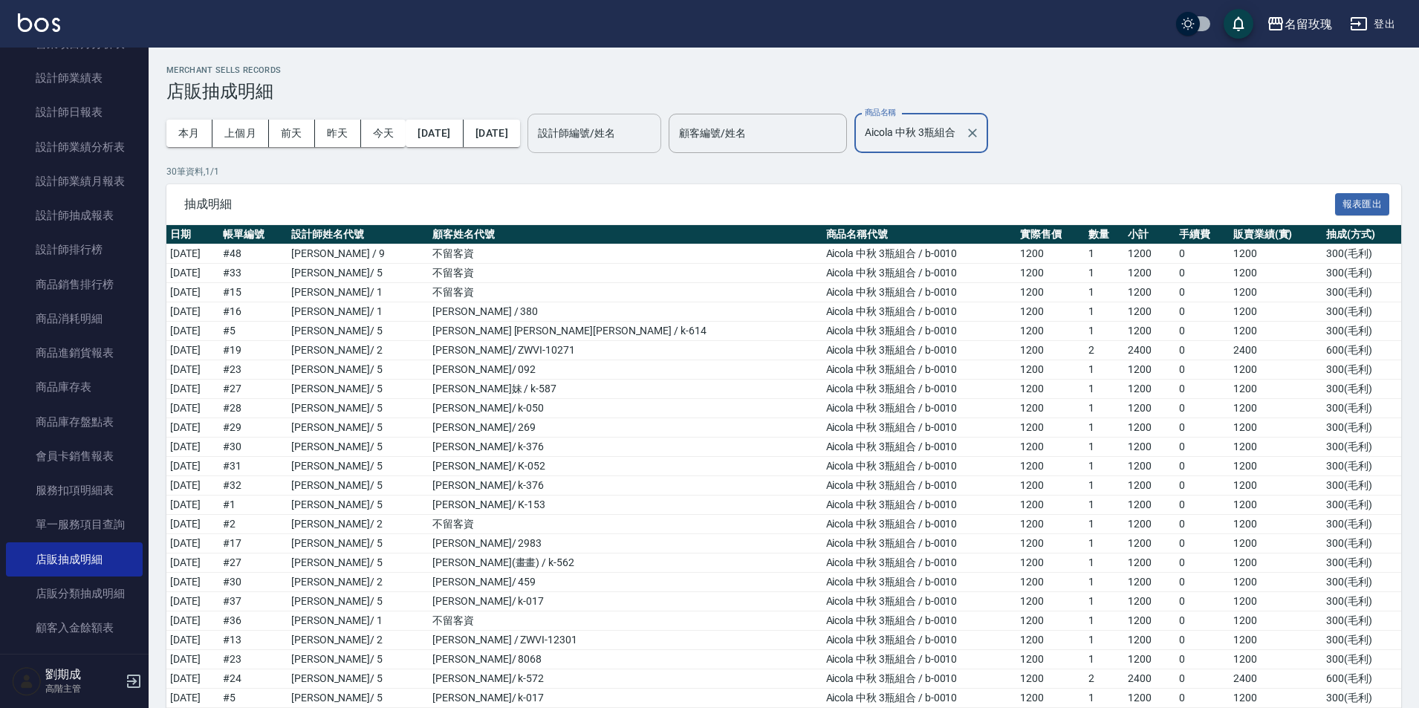
type input "Aicola 中秋 3瓶組合"
click at [644, 132] on input "設計師編號/姓名" at bounding box center [594, 133] width 120 height 26
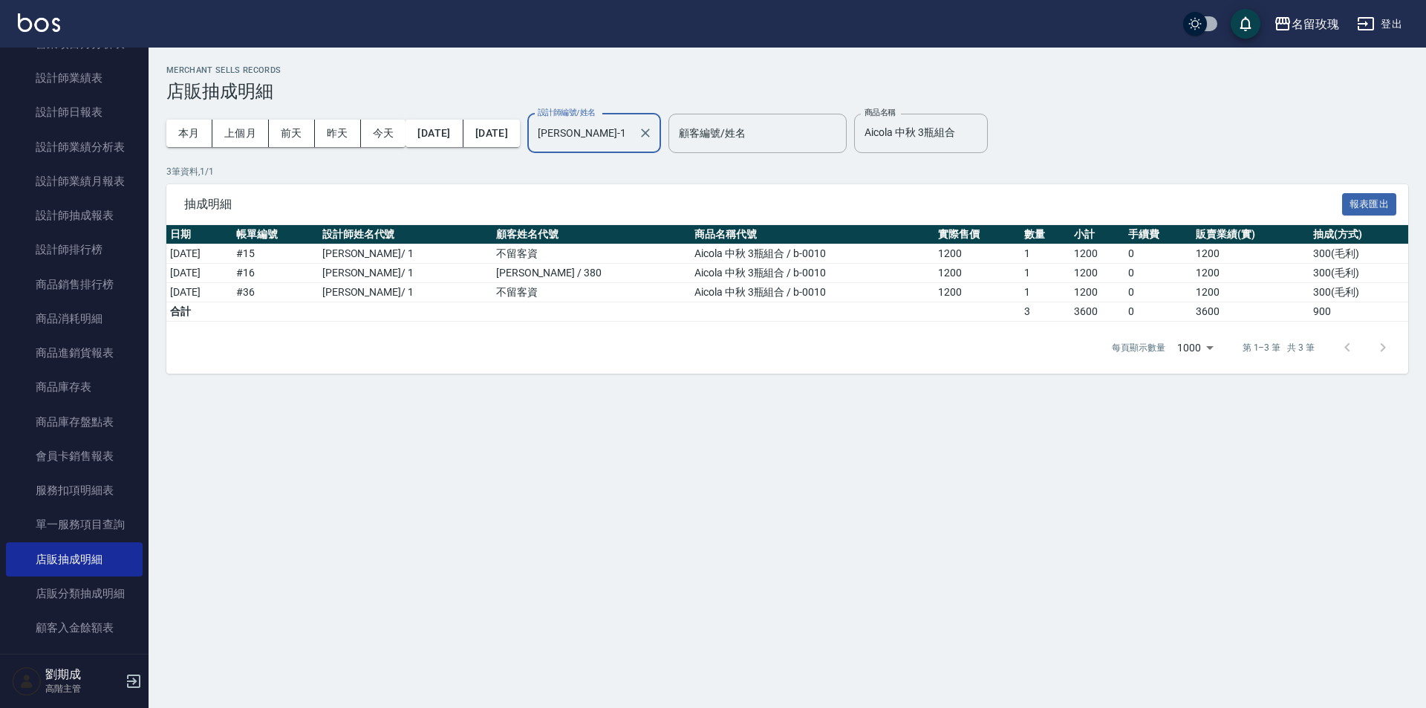
type input "[PERSON_NAME]-1"
click at [544, 486] on div "Merchant Sells Records 店販抽成明細 本月 上個月 [DATE] [DATE] [DATE] [DATE] [DATE] 設計師編號/姓…" at bounding box center [713, 354] width 1426 height 708
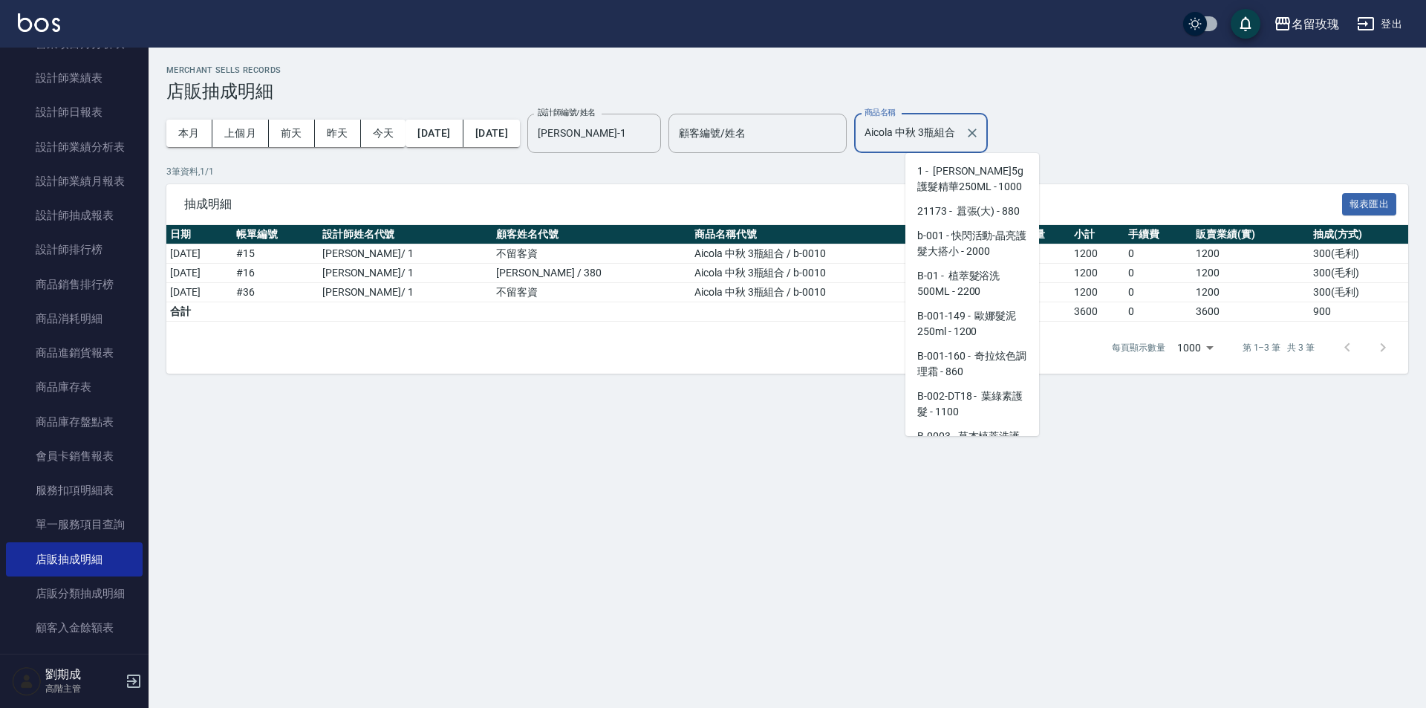
click at [959, 139] on input "Aicola 中秋 3瓶組合" at bounding box center [910, 133] width 98 height 26
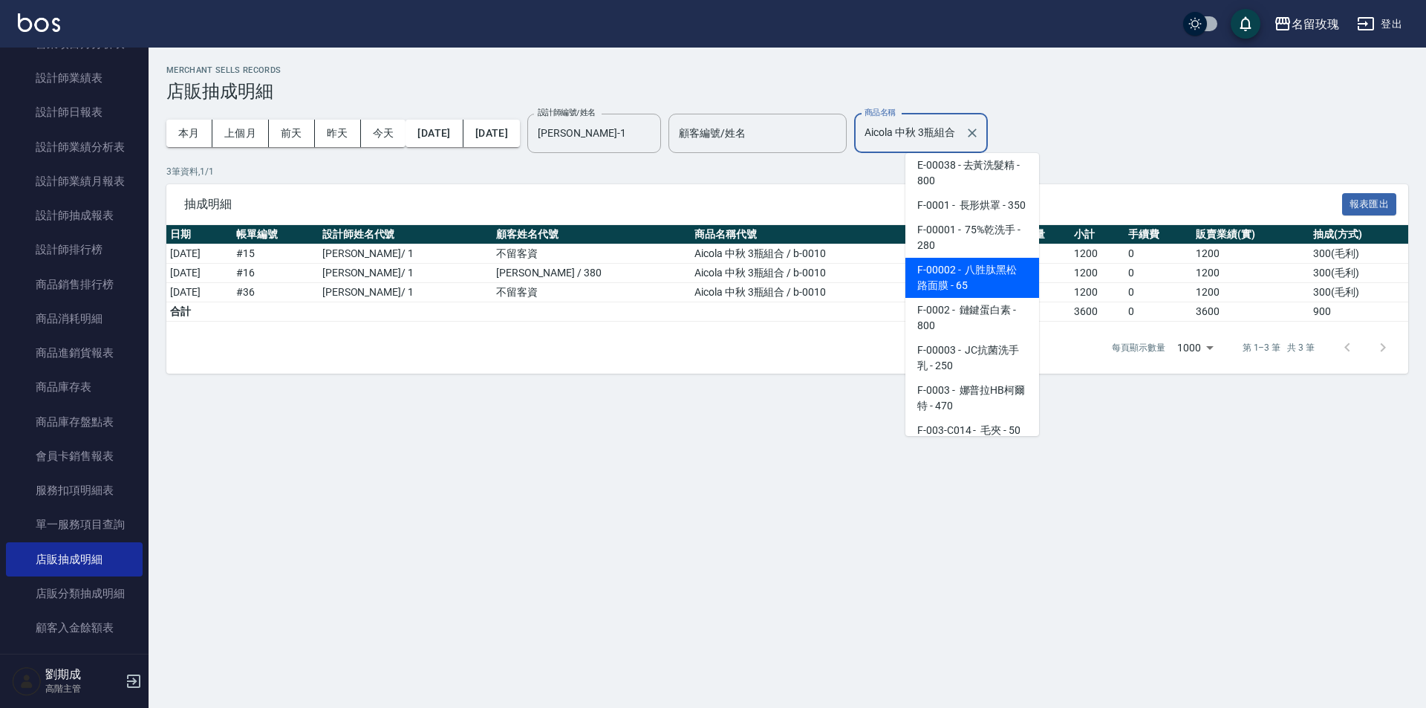
drag, startPoint x: 951, startPoint y: 134, endPoint x: 1090, endPoint y: 129, distance: 139.0
click at [1081, 129] on div "本月 上個月 [DATE] [DATE] [DATE] [DATE] [DATE] 設計師編號/姓名 [PERSON_NAME]-1 設計師編號/姓名 顧客編…" at bounding box center [787, 133] width 1242 height 63
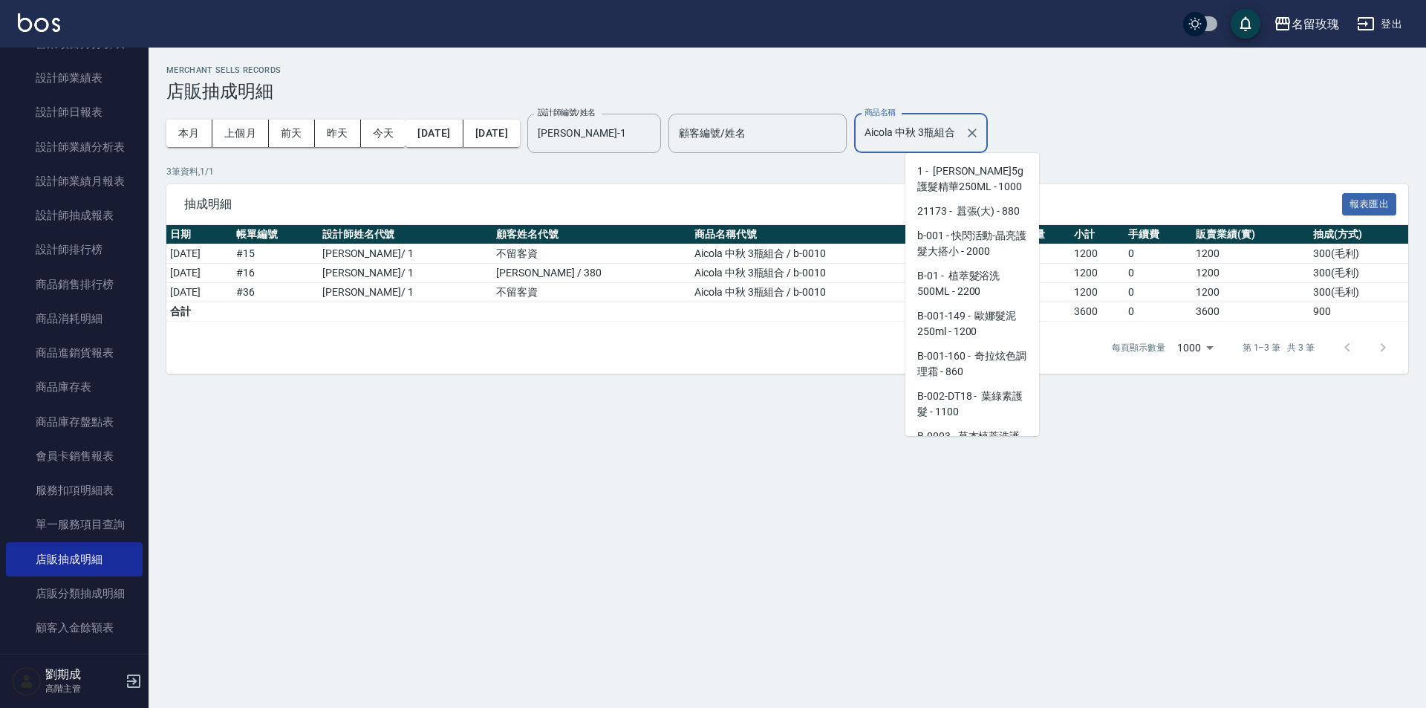
scroll to position [525, 0]
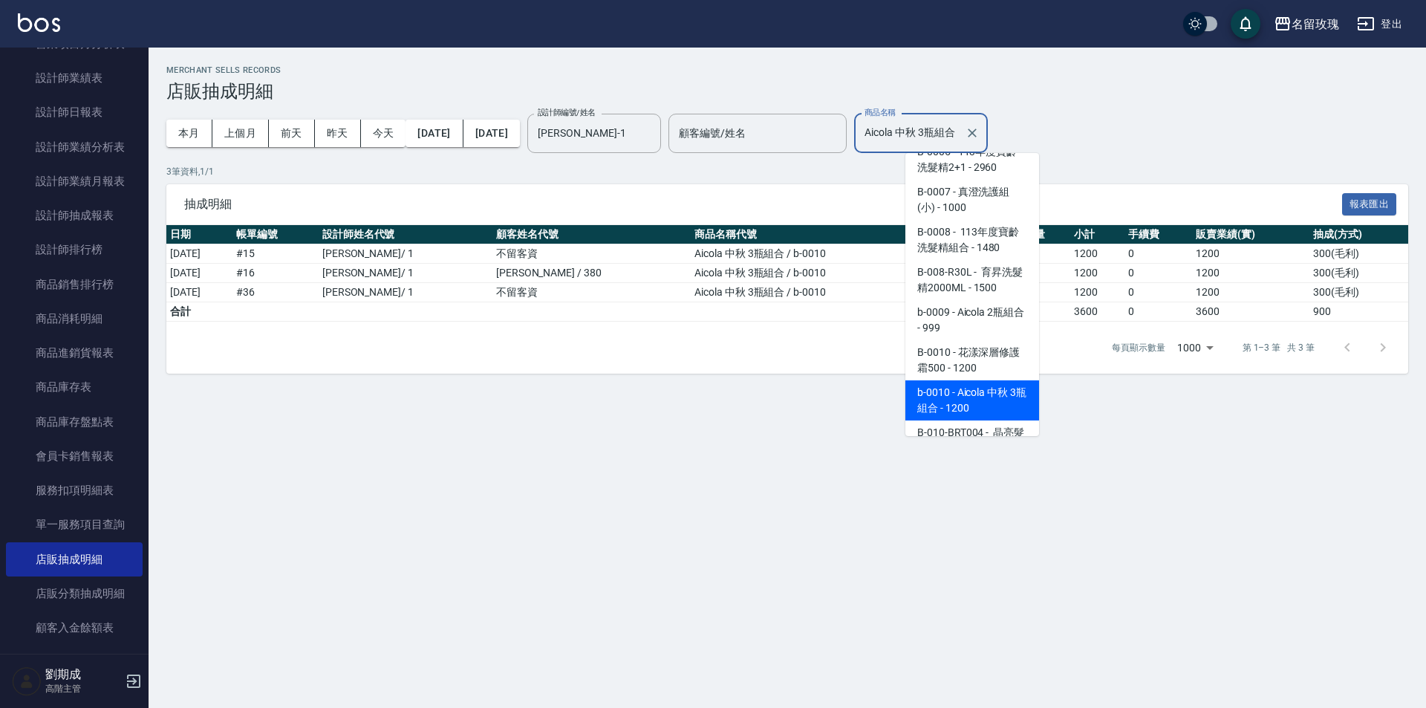
drag, startPoint x: 948, startPoint y: 134, endPoint x: 1121, endPoint y: 131, distance: 172.3
click at [1121, 131] on div "本月 上個月 [DATE] [DATE] [DATE] [DATE] [DATE] 設計師編號/姓名 [PERSON_NAME]-1 設計師編號/姓名 顧客編…" at bounding box center [787, 133] width 1242 height 63
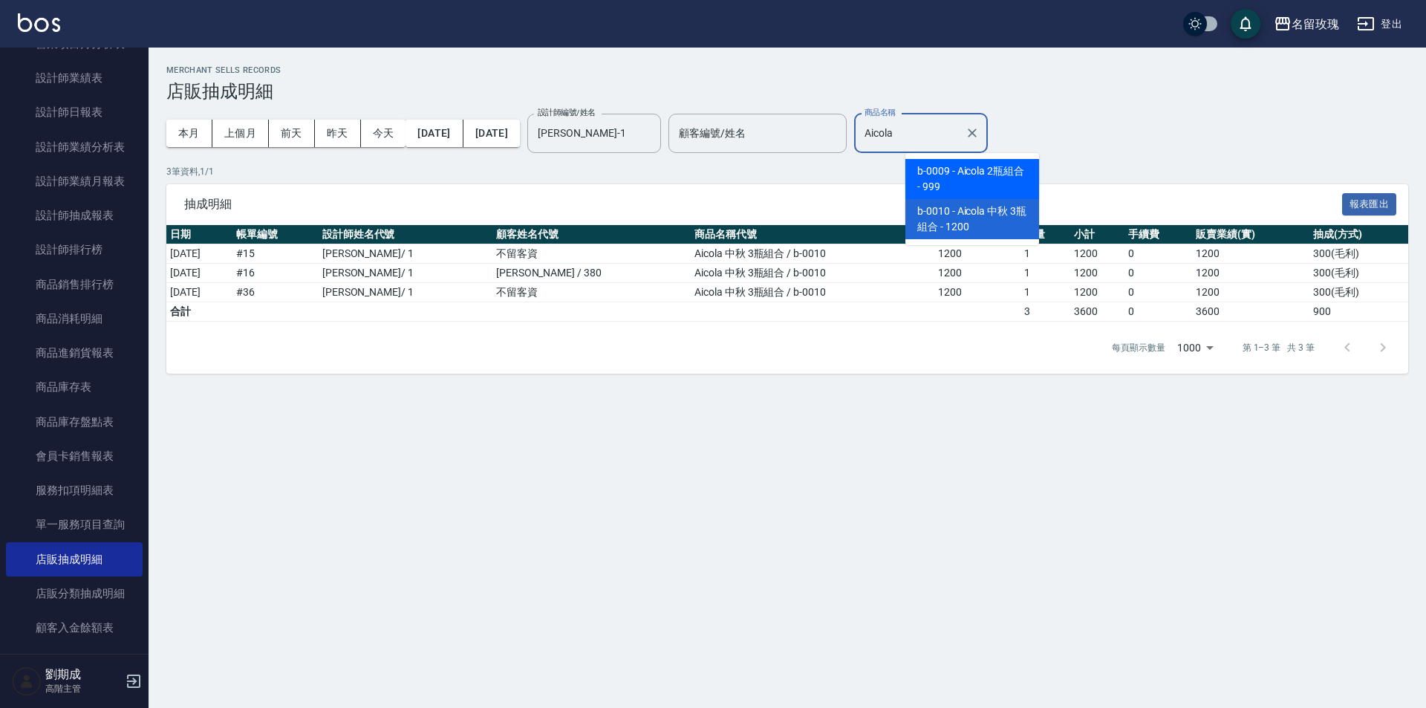
click at [1002, 172] on span "b-0009 - Aicola 2瓶組合 - 999" at bounding box center [972, 179] width 134 height 40
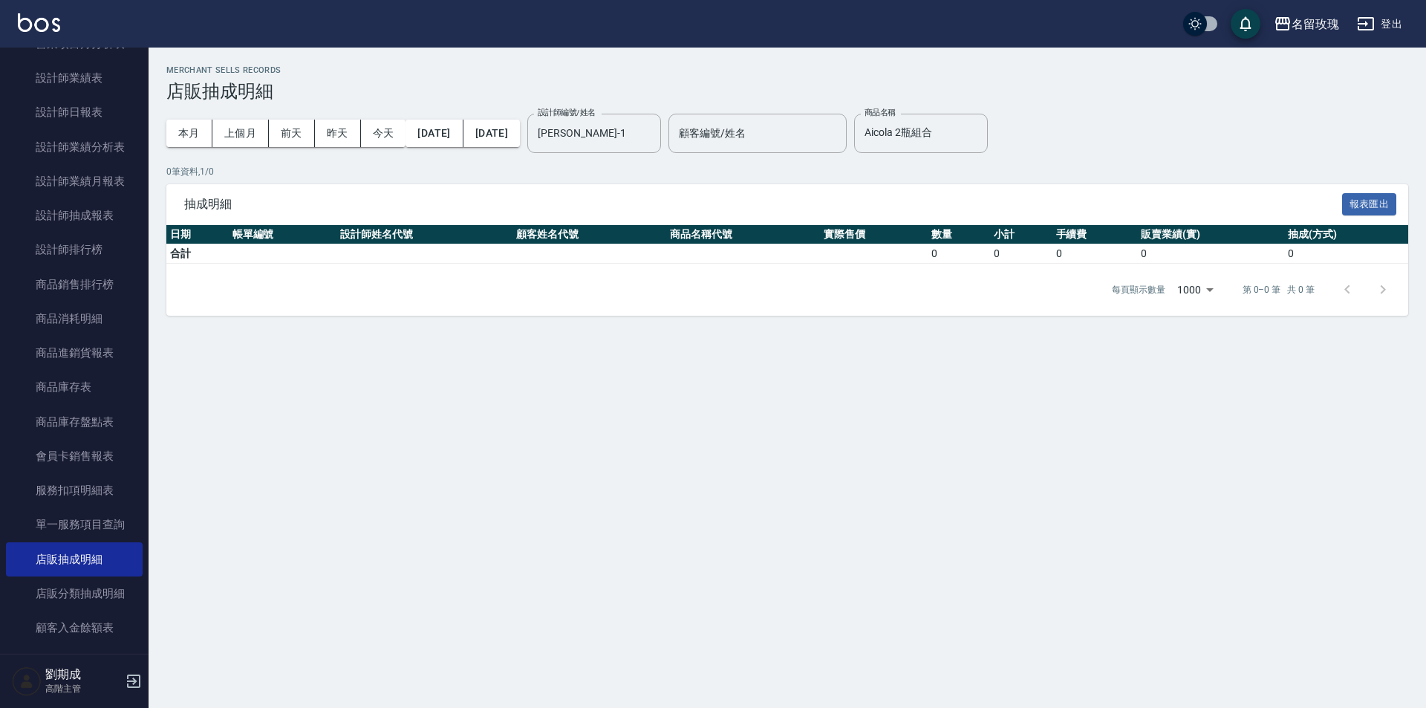
click at [1003, 172] on p "0 筆資料, 1 / 0" at bounding box center [787, 171] width 1242 height 13
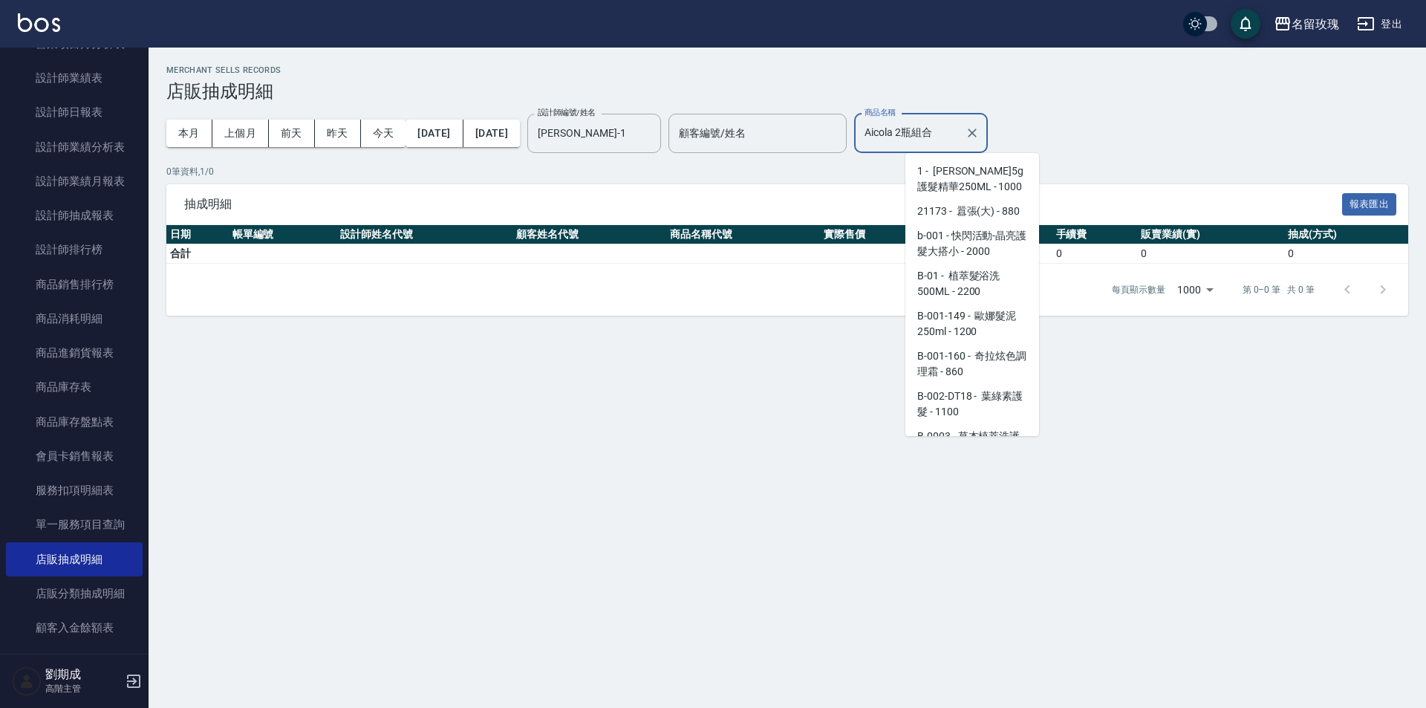
click at [959, 129] on input "Aicola 2瓶組合" at bounding box center [910, 133] width 98 height 26
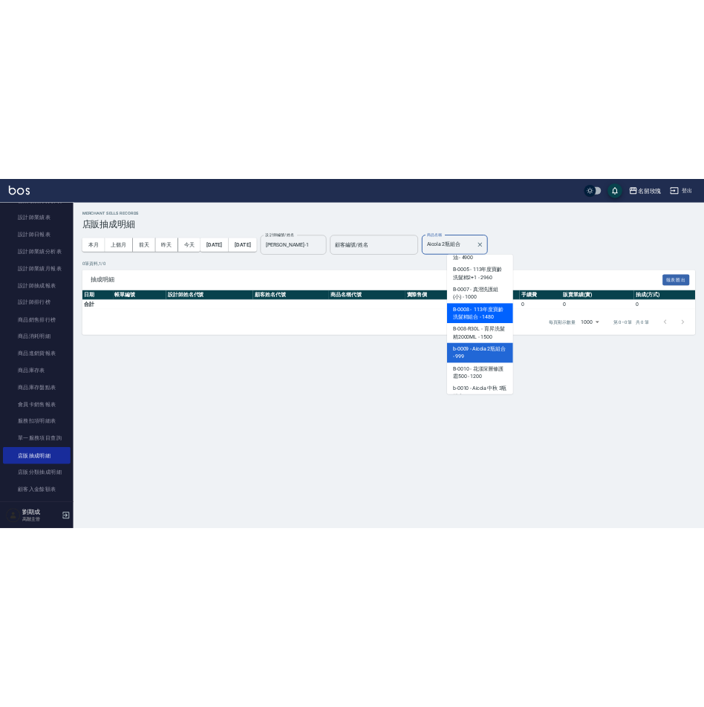
scroll to position [519, 0]
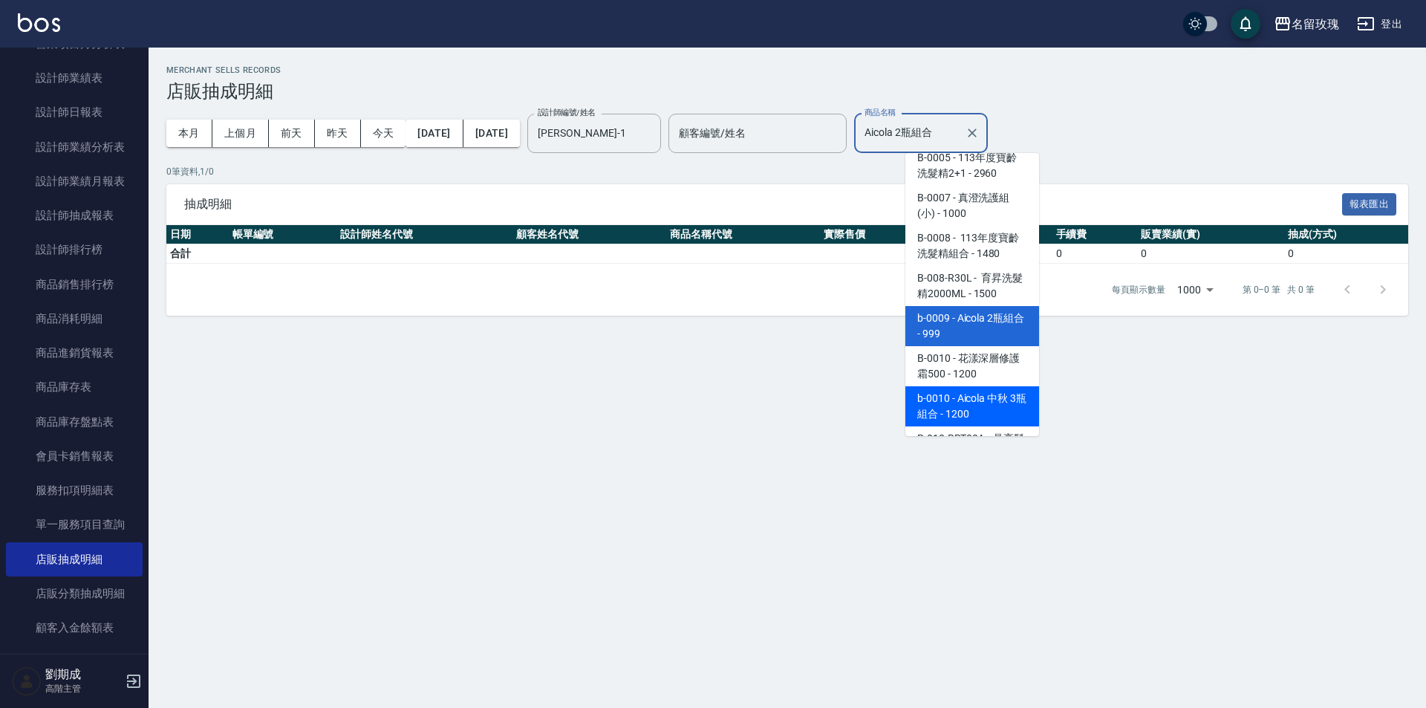
click at [1000, 416] on span "b-0010 - Aicola 中秋 3瓶組合 - 1200" at bounding box center [972, 406] width 134 height 40
type input "Aicola 中秋 3瓶組合"
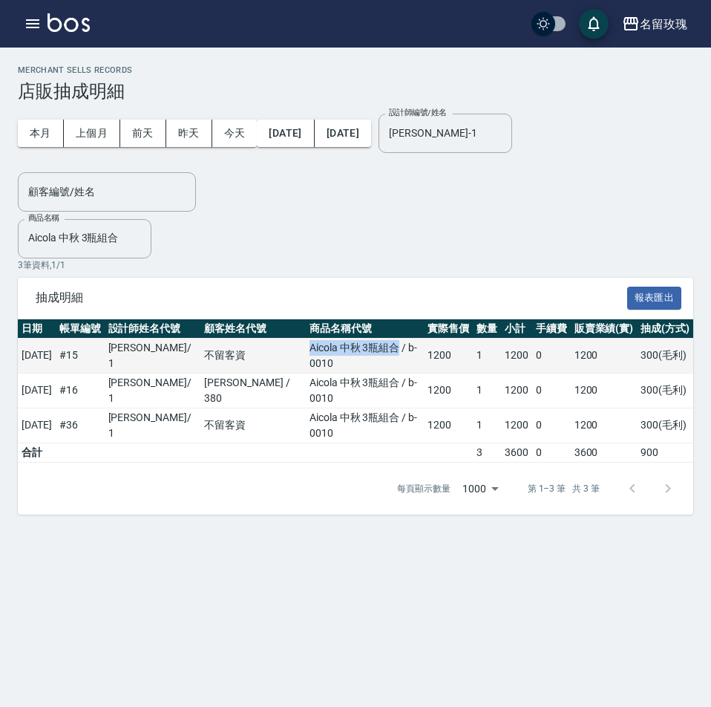
drag, startPoint x: 284, startPoint y: 348, endPoint x: 372, endPoint y: 343, distance: 87.8
click at [372, 343] on td "Aicola 中秋 3瓶組合 / b-0010" at bounding box center [365, 355] width 118 height 35
copy td "Aicola 中秋 3瓶組合"
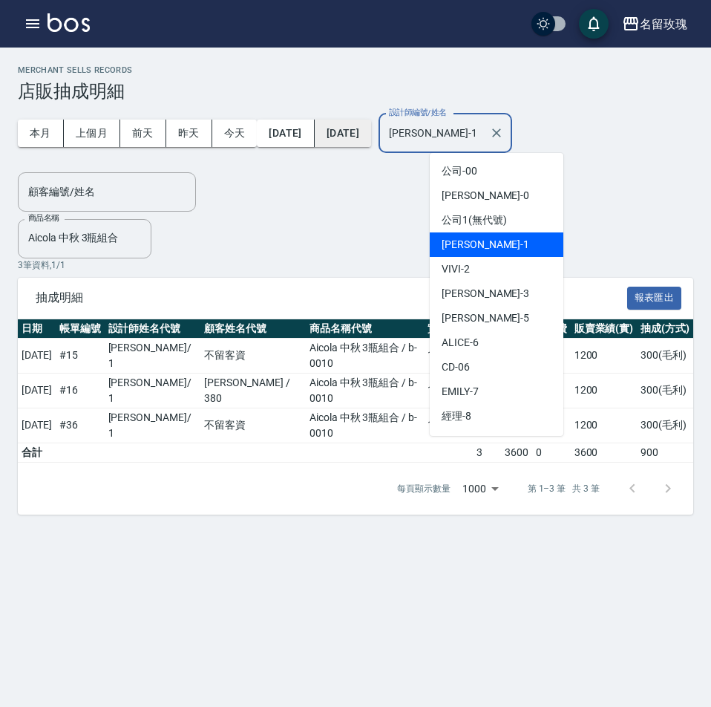
drag, startPoint x: 507, startPoint y: 139, endPoint x: 406, endPoint y: 135, distance: 101.1
click at [406, 135] on div "本月 上個月 [DATE] [DATE] [DATE] [DATE] [DATE] 設計師編號/姓名 [PERSON_NAME]-1 設計師編號/姓名 顧客編…" at bounding box center [356, 157] width 676 height 110
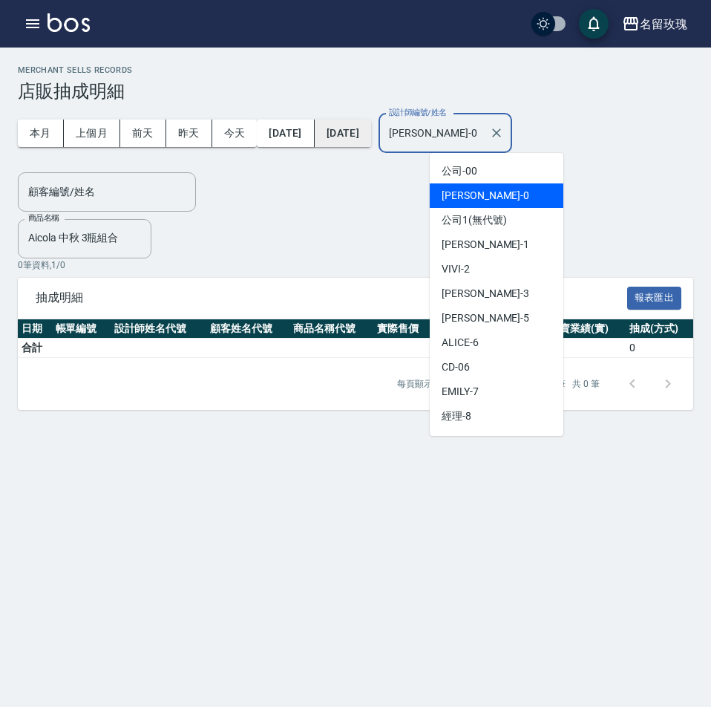
drag, startPoint x: 446, startPoint y: 131, endPoint x: 363, endPoint y: 126, distance: 82.6
click at [387, 131] on div "本月 上個月 [DATE] [DATE] [DATE] [DATE] [DATE] 設計師編號/姓名 [PERSON_NAME]-0 設計師編號/姓名 顧客編…" at bounding box center [356, 157] width 676 height 110
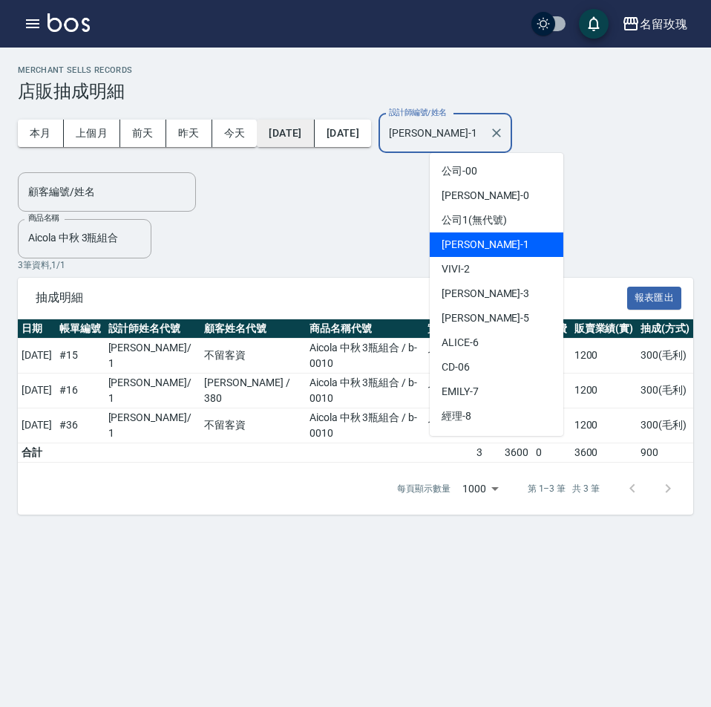
drag, startPoint x: 500, startPoint y: 133, endPoint x: 330, endPoint y: 134, distance: 170.1
click at [330, 134] on div "本月 上個月 [DATE] [DATE] [DATE] [DATE] [DATE] 設計師編號/姓名 [PERSON_NAME]-1 設計師編號/姓名 顧客編…" at bounding box center [356, 157] width 676 height 110
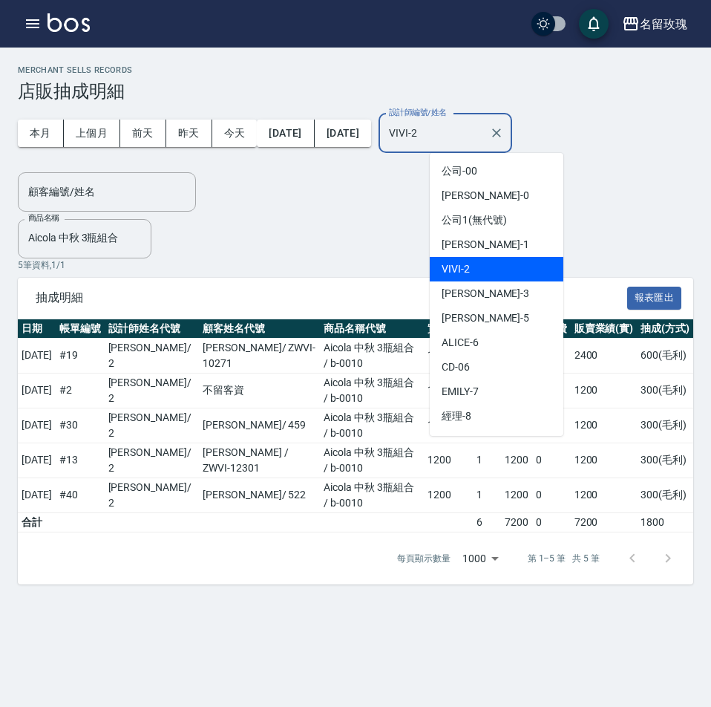
drag, startPoint x: 475, startPoint y: 127, endPoint x: 319, endPoint y: 118, distance: 157.0
click at [319, 118] on div "本月 上個月 [DATE] [DATE] [DATE] [DATE] [DATE] 設計師編號/姓名 [PERSON_NAME]-2 設計師編號/姓名 顧客編…" at bounding box center [356, 157] width 676 height 110
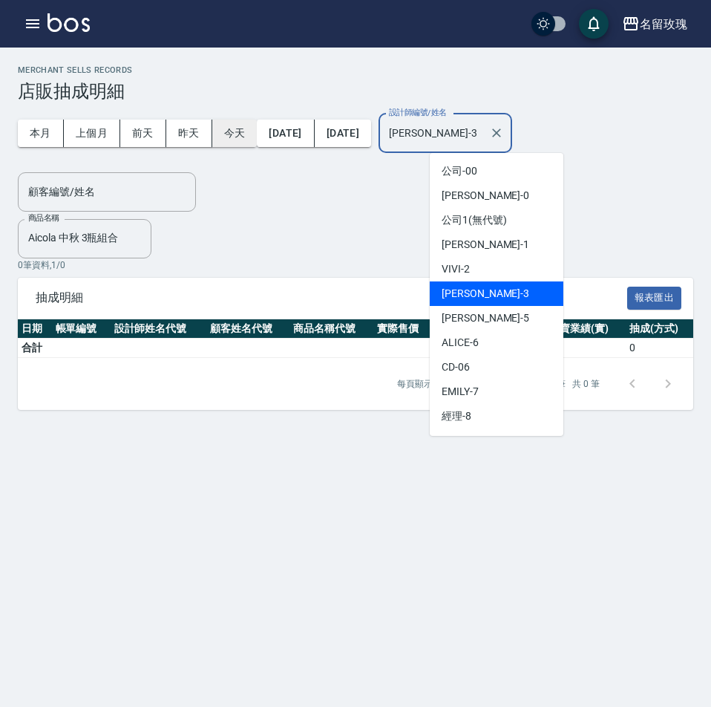
drag, startPoint x: 494, startPoint y: 129, endPoint x: 247, endPoint y: 120, distance: 247.5
click at [252, 120] on div "本月 上個月 [DATE] [DATE] [DATE] [DATE] [DATE] 設計師編號/姓名 [PERSON_NAME]-3 設計師編號/姓名 顧客編…" at bounding box center [356, 157] width 676 height 110
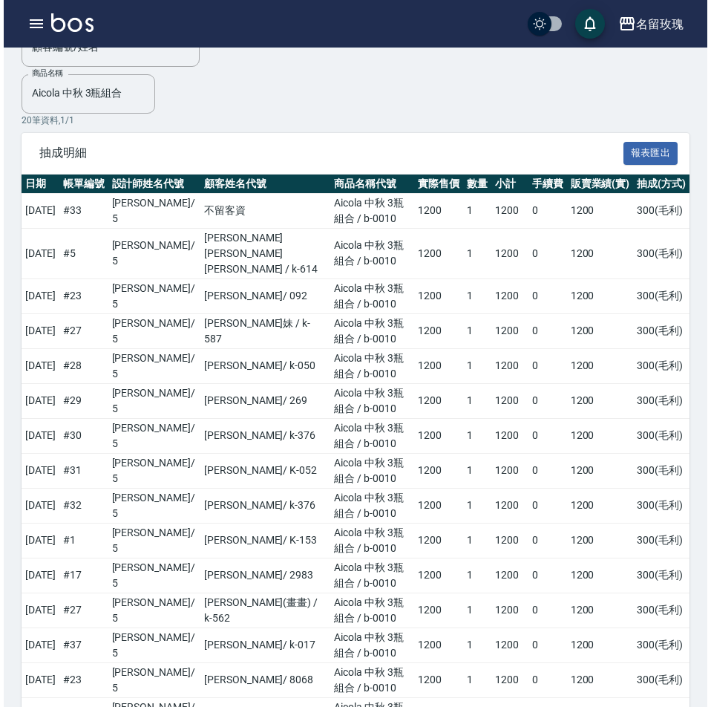
scroll to position [0, 0]
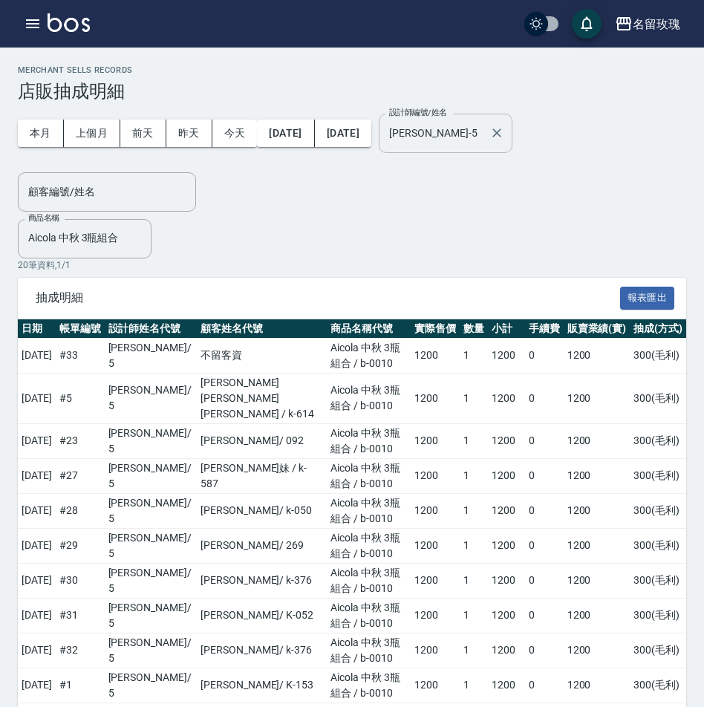
click at [483, 128] on input "[PERSON_NAME]-5" at bounding box center [434, 133] width 98 height 26
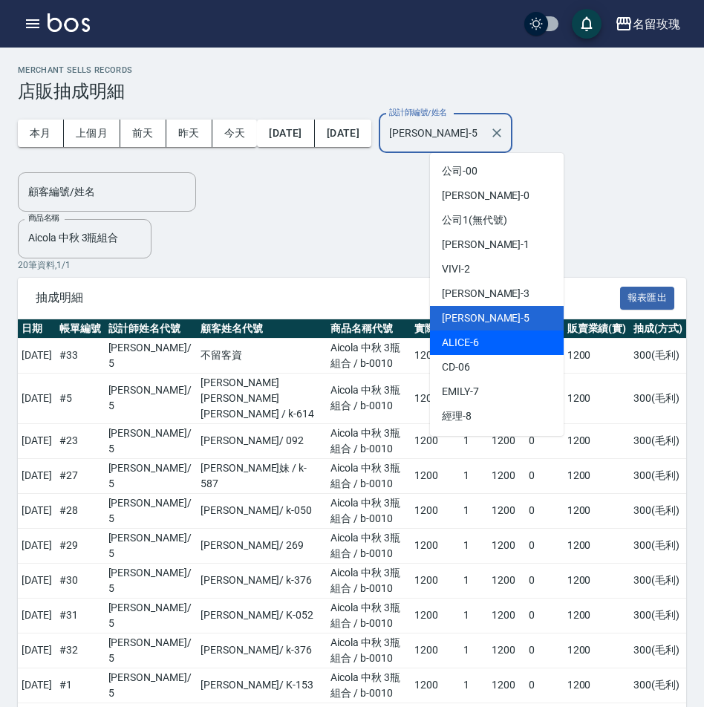
click at [466, 346] on span "ALICE -6" at bounding box center [460, 343] width 37 height 16
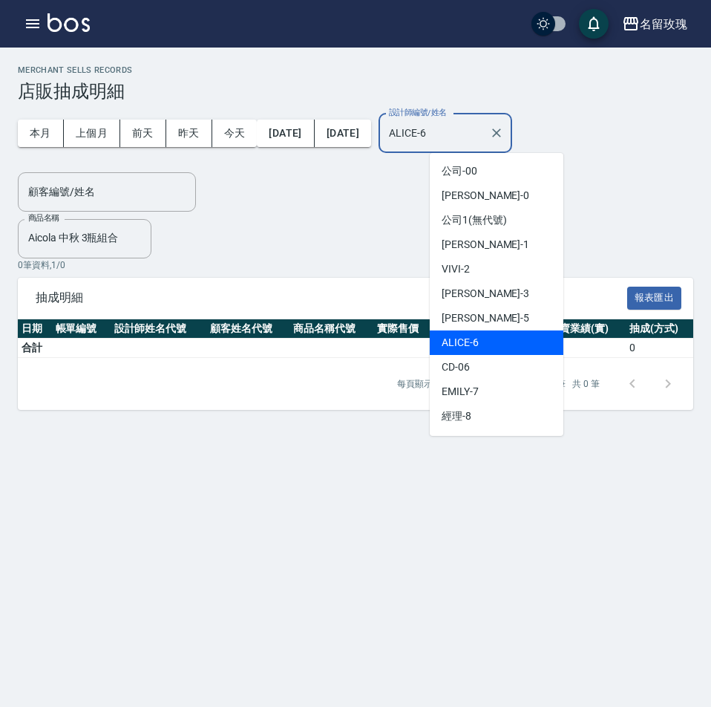
drag, startPoint x: 508, startPoint y: 120, endPoint x: 11, endPoint y: 52, distance: 501.5
click at [218, 100] on div "Merchant Sells Records 店販抽成明細 本月 上個月 [DATE] [DATE] [DATE] [DATE] [DATE] 設計師編號/姓…" at bounding box center [355, 237] width 711 height 345
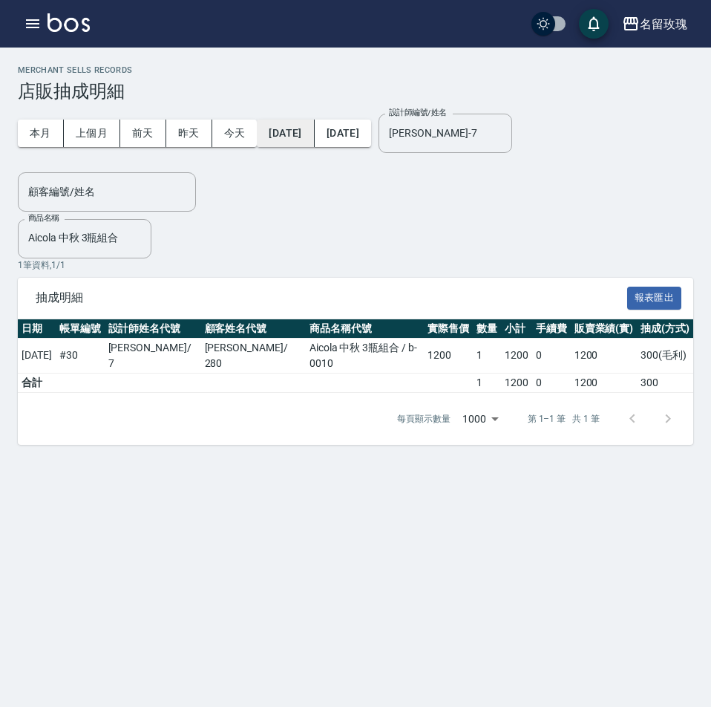
drag, startPoint x: 489, startPoint y: 129, endPoint x: 318, endPoint y: 129, distance: 171.6
click at [378, 129] on div "本月 上個月 [DATE] [DATE] [DATE] [DATE] [DATE] 設計師編號/姓名 [PERSON_NAME]-7 設計師編號/姓名 顧客編…" at bounding box center [356, 157] width 676 height 110
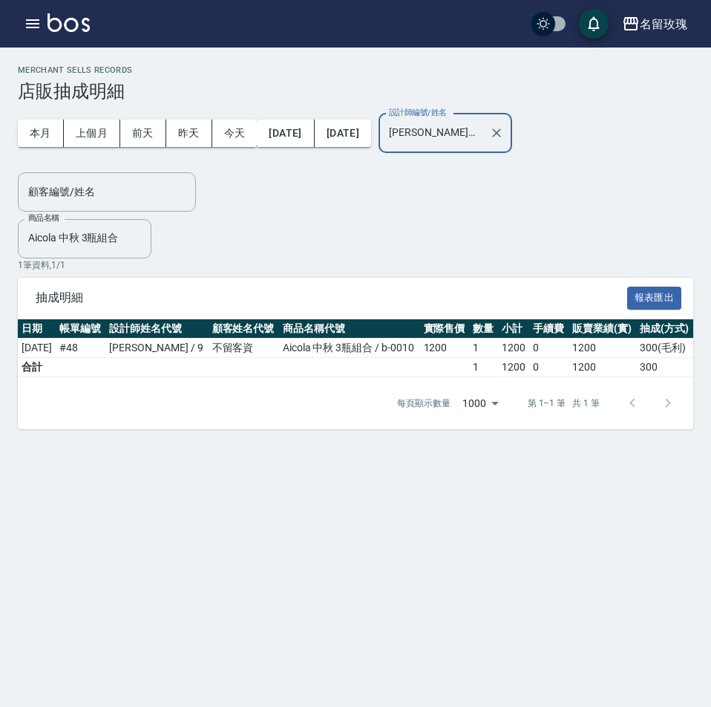
type input "[PERSON_NAME]老師-9"
